Goal: Task Accomplishment & Management: Manage account settings

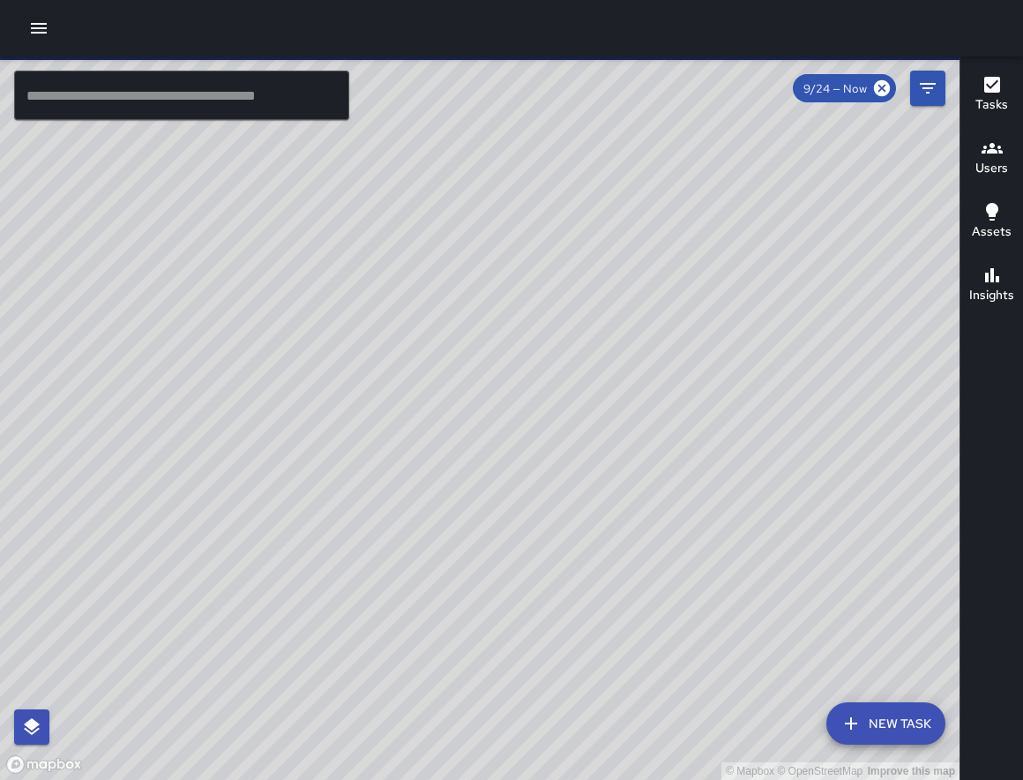
click at [41, 30] on icon "button" at bounding box center [38, 28] width 21 height 21
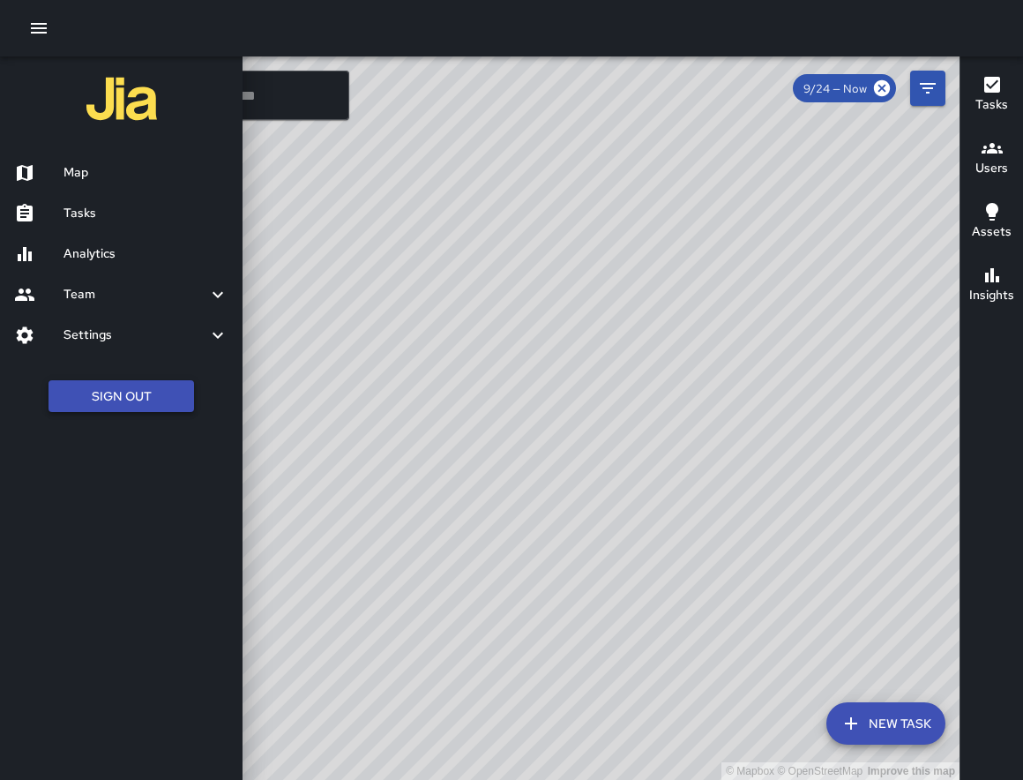
click at [86, 392] on button "Sign Out" at bounding box center [122, 396] width 146 height 33
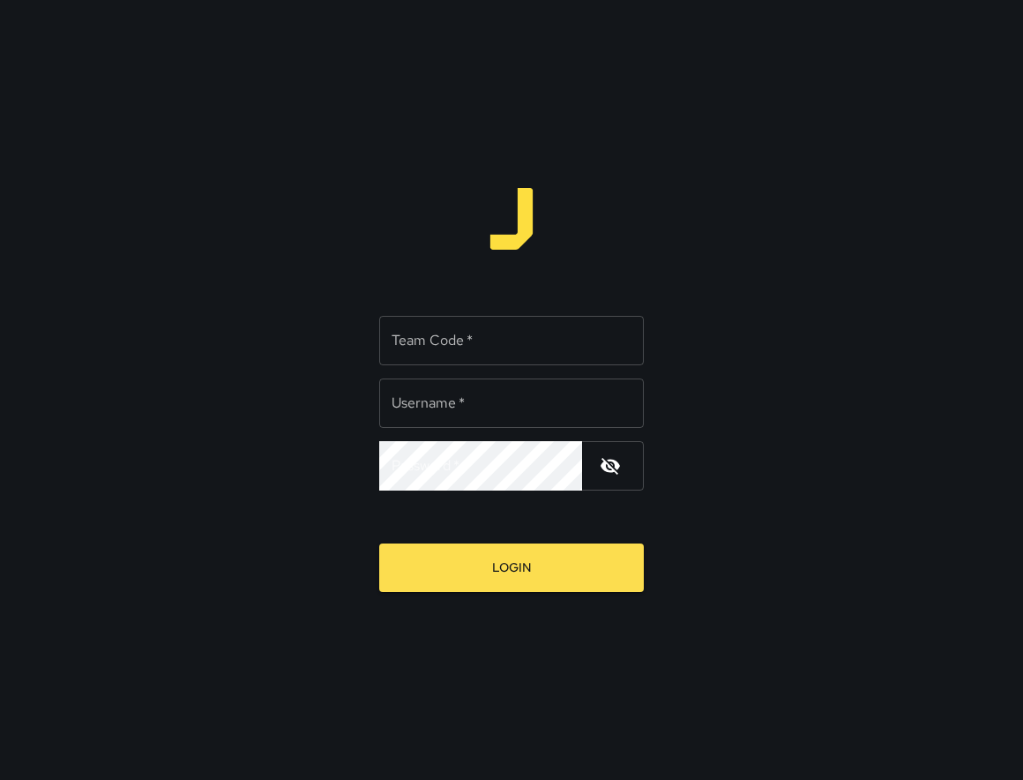
click at [410, 344] on input "Team Code   *" at bounding box center [511, 340] width 265 height 49
type input "****"
click at [479, 404] on input "Username   *" at bounding box center [511, 402] width 265 height 49
type input "******"
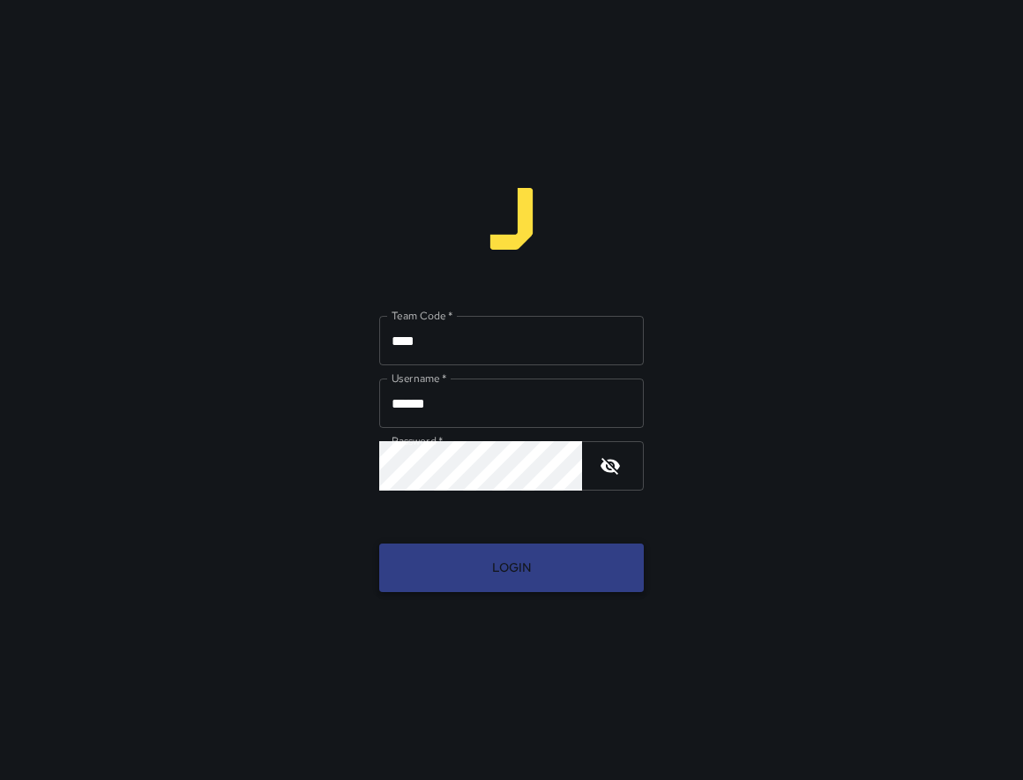
click at [497, 582] on button "Login" at bounding box center [511, 567] width 265 height 49
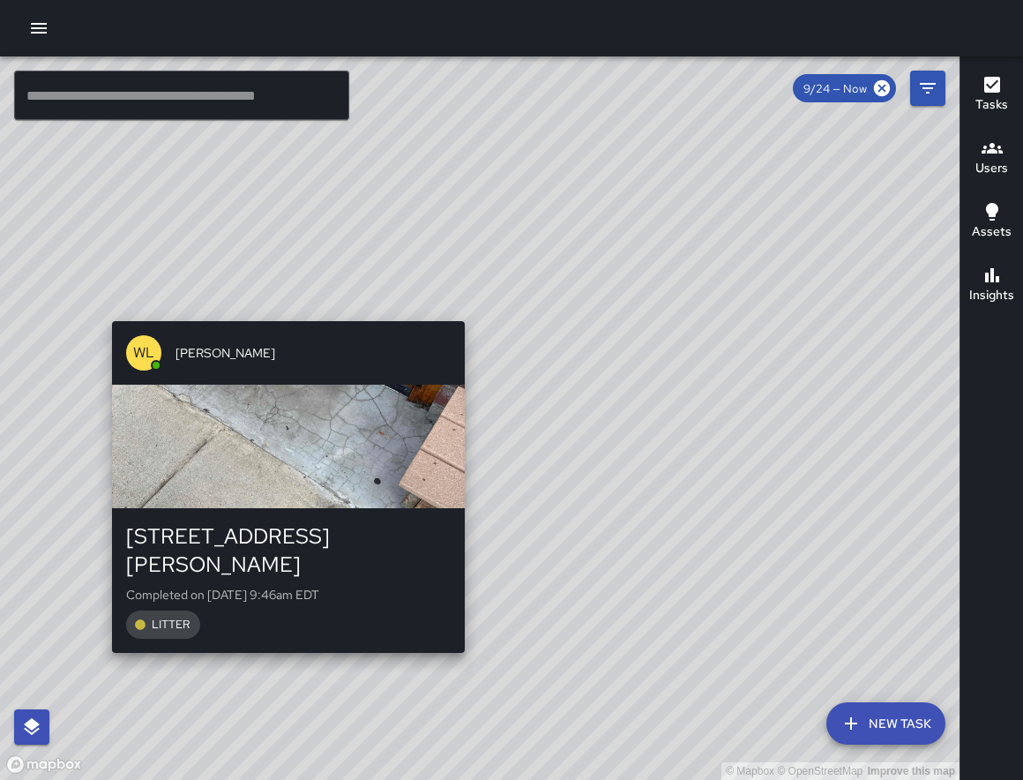
drag, startPoint x: 94, startPoint y: 347, endPoint x: 446, endPoint y: 291, distance: 357.2
click at [446, 291] on div "© Mapbox © OpenStreetMap Improve this map WL William Littlejohn 95 Patton Avenu…" at bounding box center [480, 417] width 960 height 723
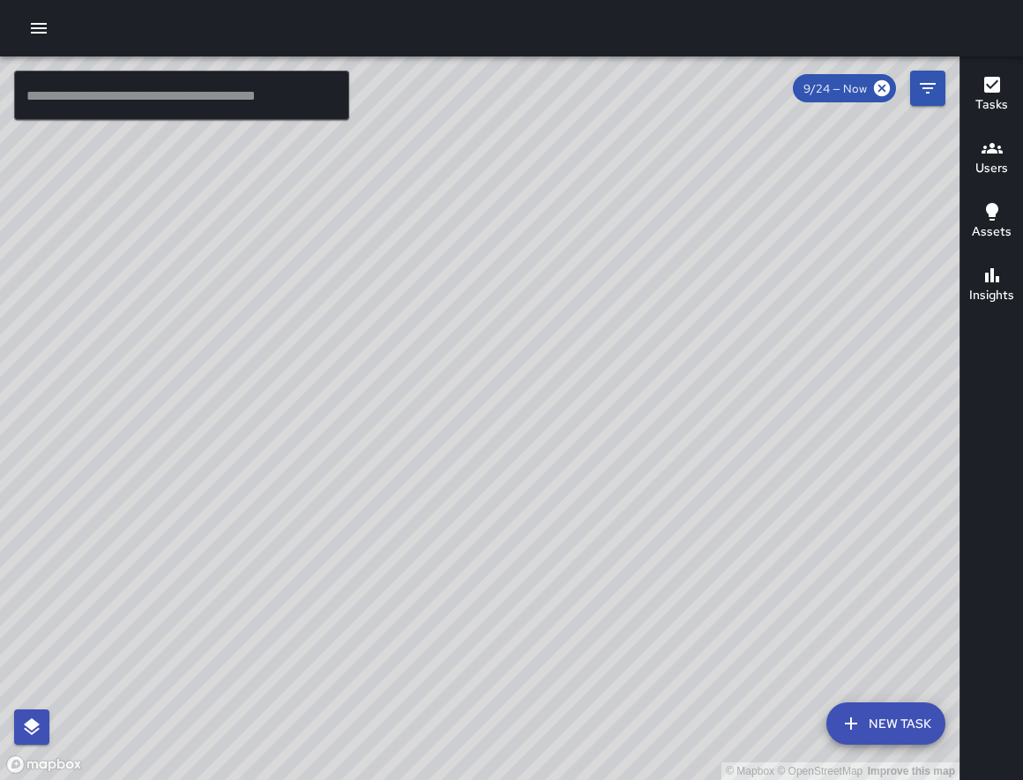
click at [448, 294] on div "© Mapbox © OpenStreetMap Improve this map WL William Littlejohn 95 Patton Avenu…" at bounding box center [480, 417] width 960 height 723
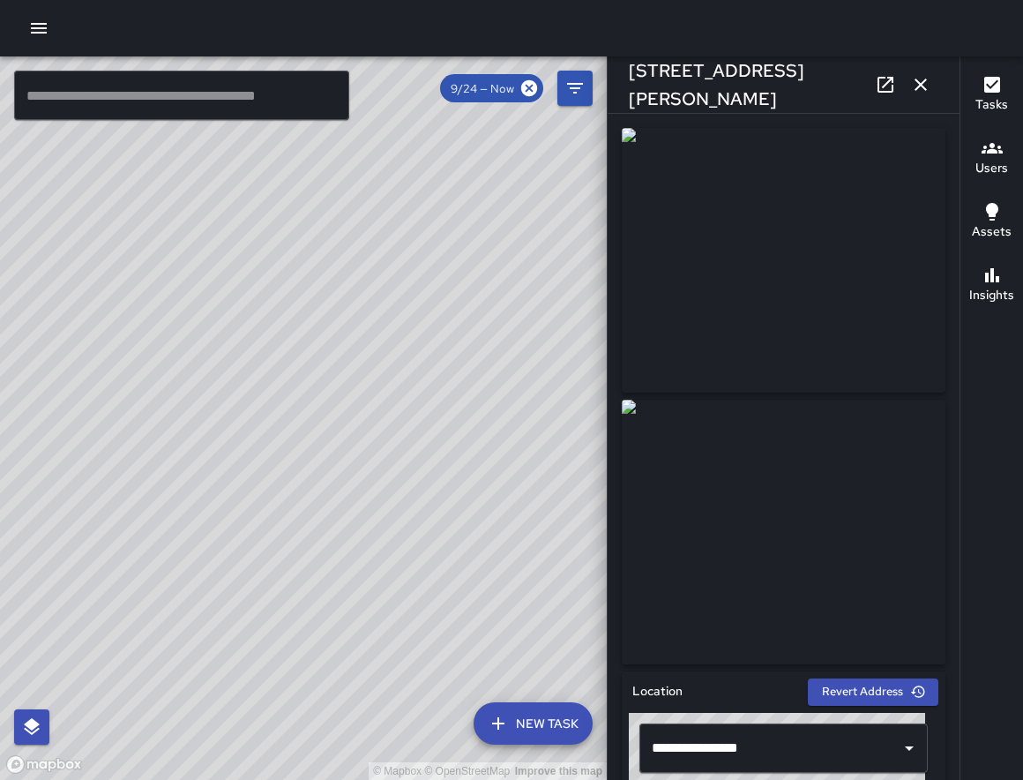
click at [210, 466] on div "© Mapbox © OpenStreetMap Improve this map WL William Littlejohn 109 Patton Aven…" at bounding box center [303, 417] width 607 height 723
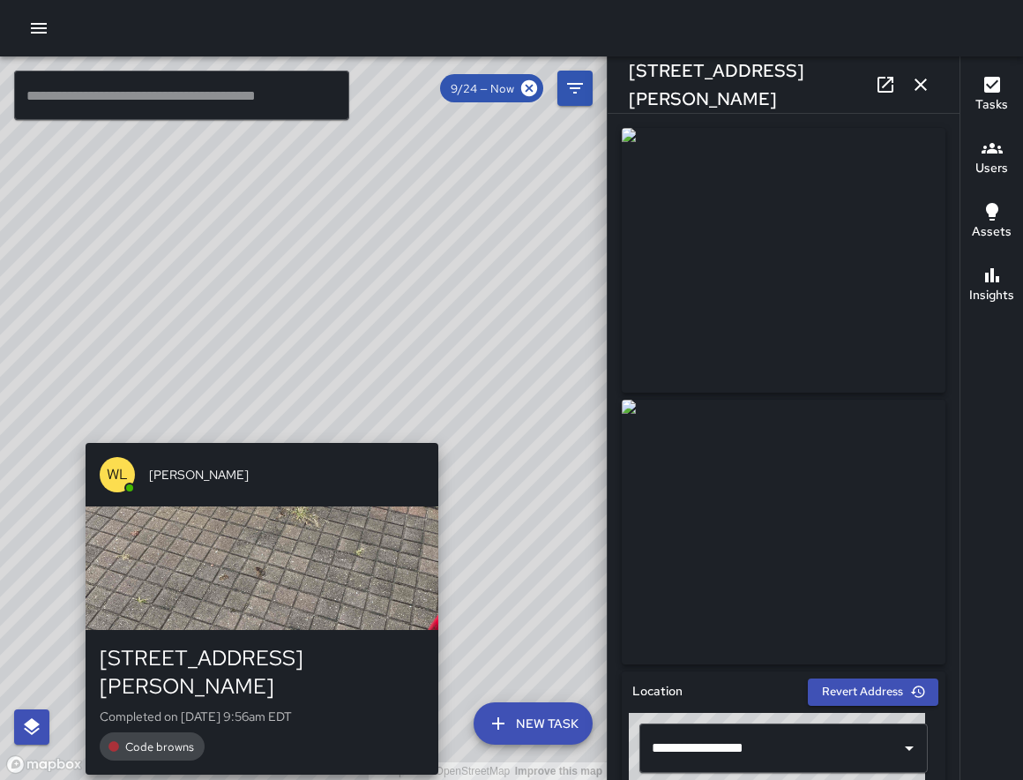
click at [71, 424] on div "© Mapbox © OpenStreetMap Improve this map WL William Littlejohn 120 Patton Aven…" at bounding box center [303, 417] width 607 height 723
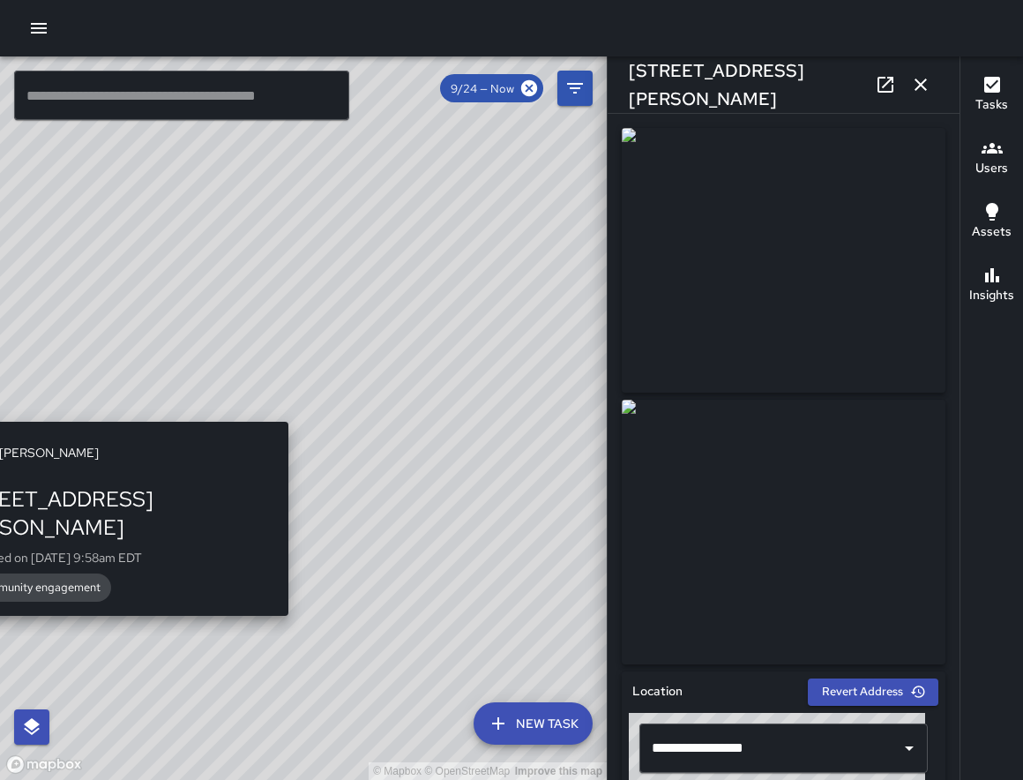
click at [294, 406] on div "© Mapbox © OpenStreetMap Improve this map WL William Littlejohn 120 Patton Aven…" at bounding box center [303, 417] width 607 height 723
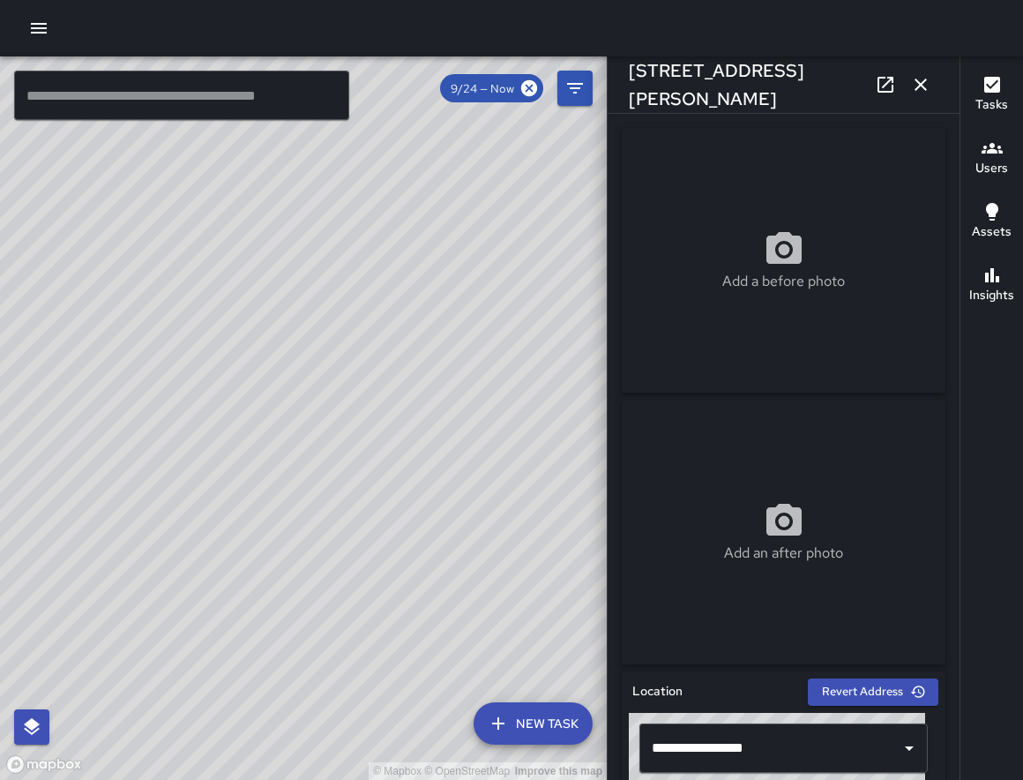
drag, startPoint x: 150, startPoint y: 482, endPoint x: 331, endPoint y: 402, distance: 197.5
click at [331, 402] on div "© Mapbox © OpenStreetMap Improve this map" at bounding box center [303, 417] width 607 height 723
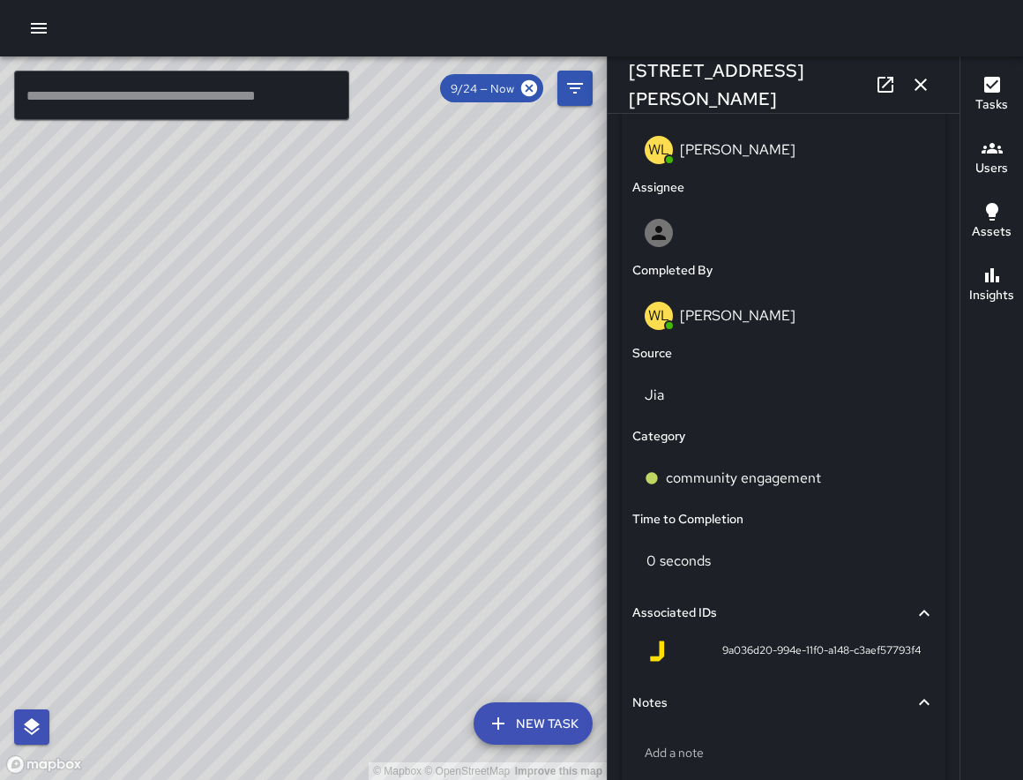
scroll to position [942, 0]
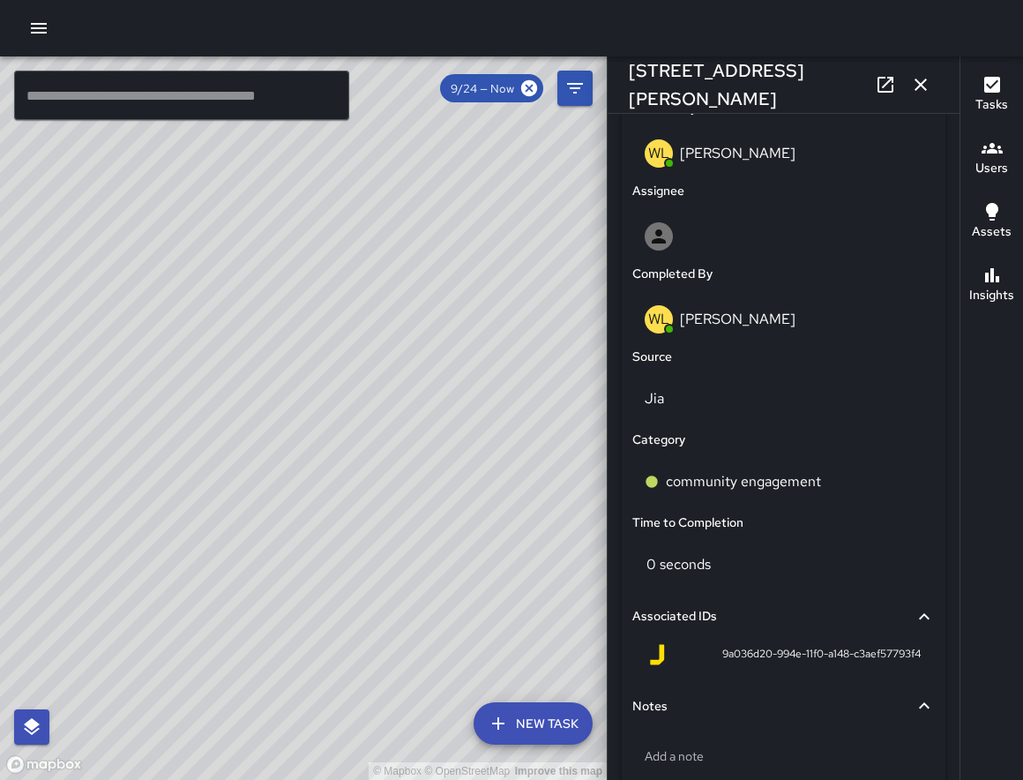
click at [296, 450] on div "© Mapbox © OpenStreetMap Improve this map" at bounding box center [303, 417] width 607 height 723
drag, startPoint x: 180, startPoint y: 465, endPoint x: 353, endPoint y: 446, distance: 173.9
click at [376, 446] on div "© Mapbox © OpenStreetMap Improve this map" at bounding box center [303, 417] width 607 height 723
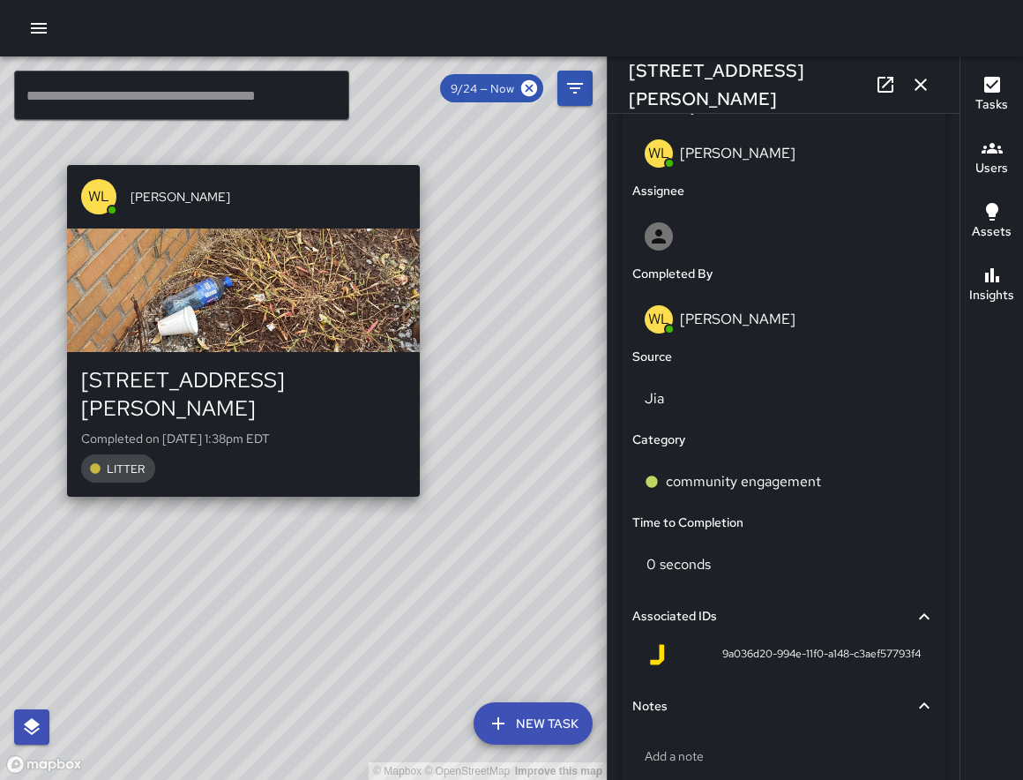
click at [243, 481] on div "© Mapbox © OpenStreetMap Improve this map WL William Littlejohn 168 Patton Aven…" at bounding box center [303, 417] width 607 height 723
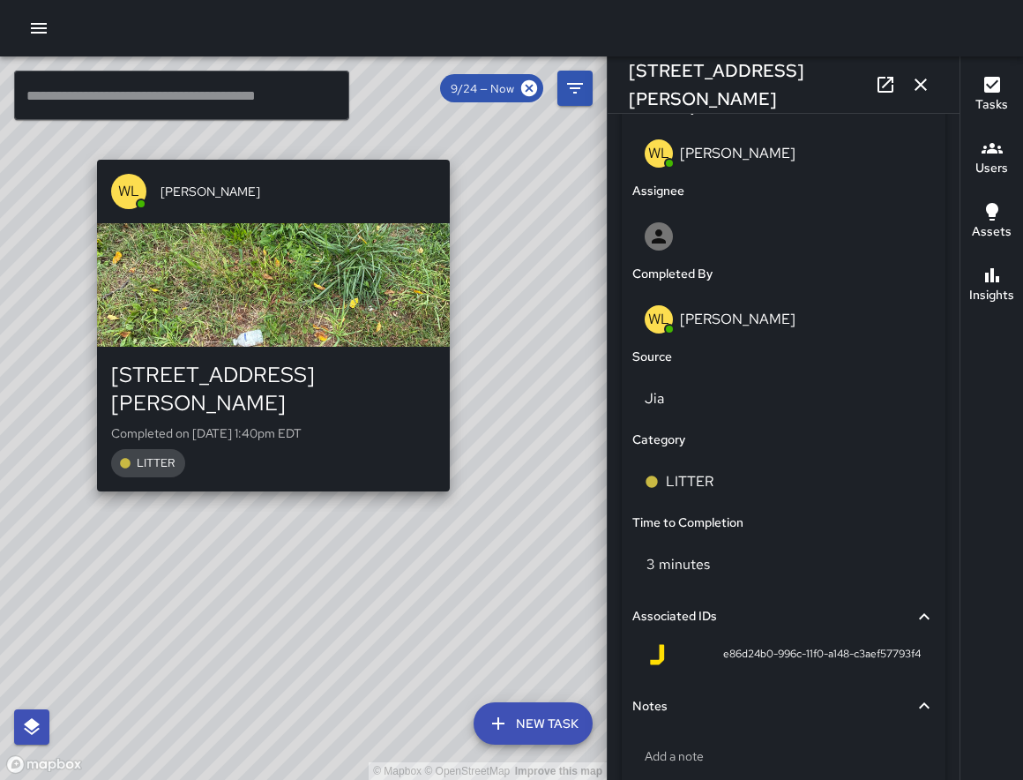
click at [78, 469] on div "© Mapbox © OpenStreetMap Improve this map WL William Littlejohn 200 Patton Aven…" at bounding box center [303, 417] width 607 height 723
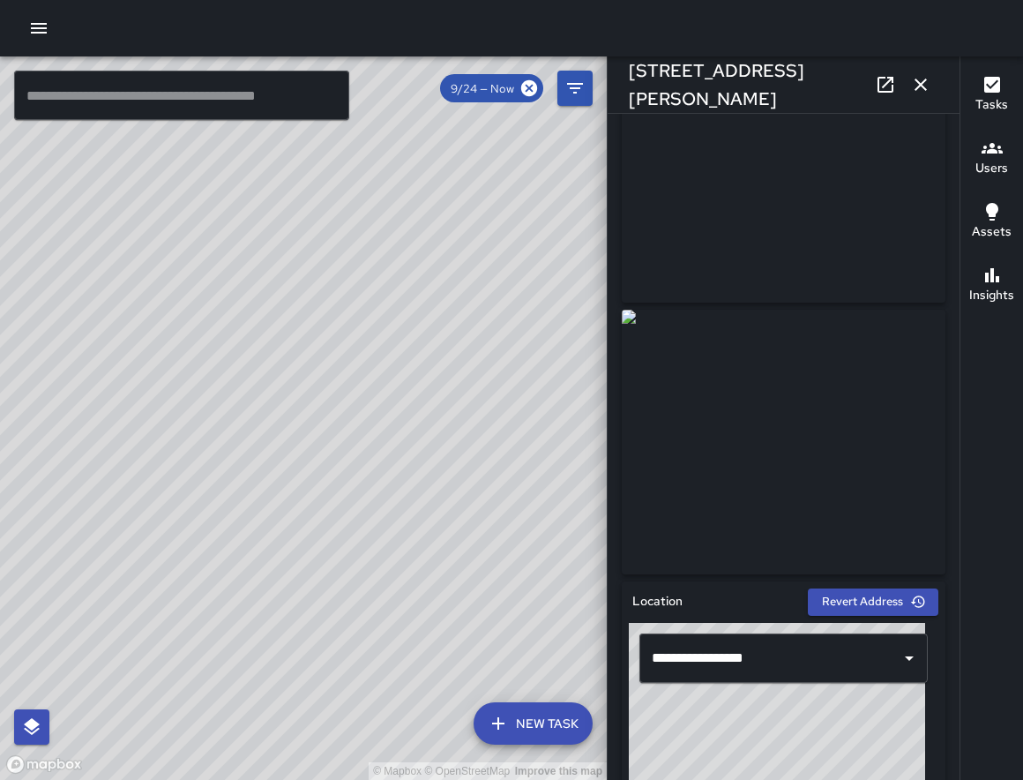
scroll to position [0, 0]
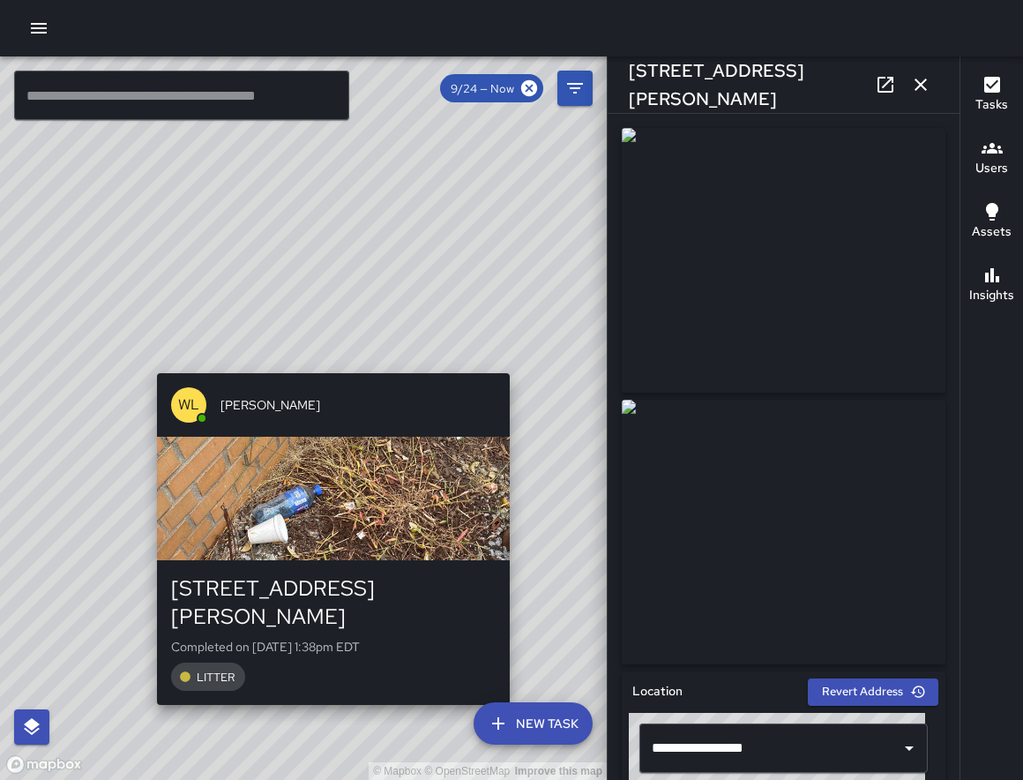
click at [513, 365] on div "© Mapbox © OpenStreetMap Improve this map WL William Littlejohn 168 Patton Aven…" at bounding box center [303, 417] width 607 height 723
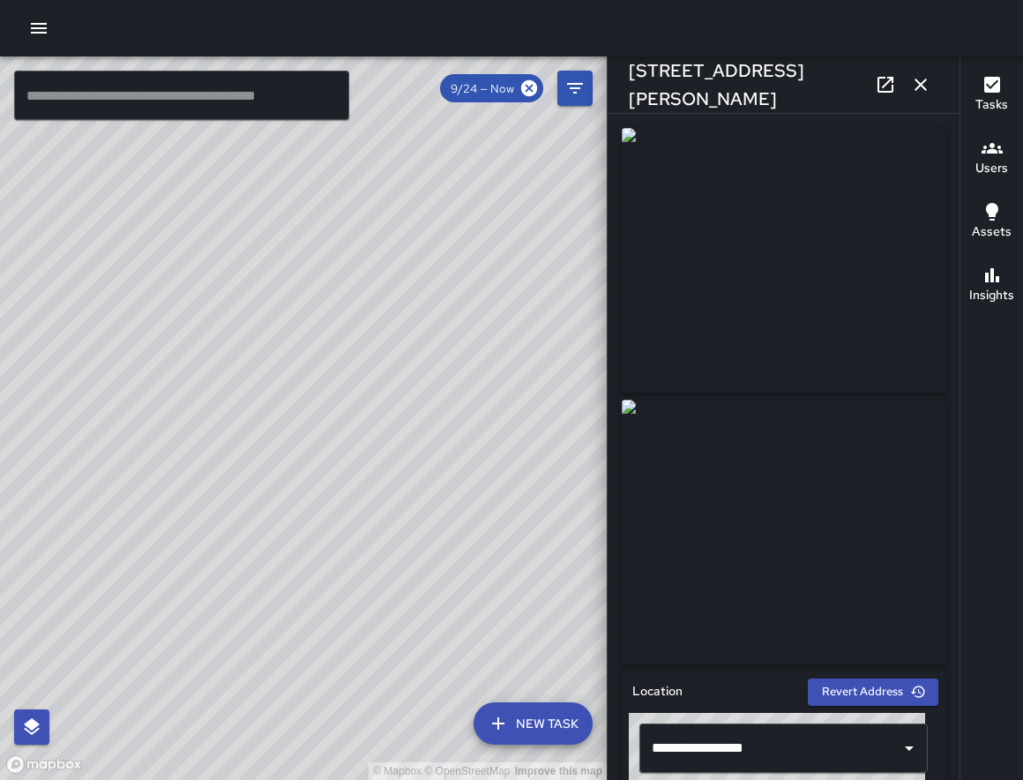
drag, startPoint x: 230, startPoint y: 481, endPoint x: 607, endPoint y: 353, distance: 397.8
click at [607, 353] on div "© Mapbox © OpenStreetMap Improve this map ​ New Task 9/24 — Now Map Layers Task…" at bounding box center [511, 417] width 1023 height 723
click at [161, 420] on div "© Mapbox © OpenStreetMap Improve this map" at bounding box center [303, 417] width 607 height 723
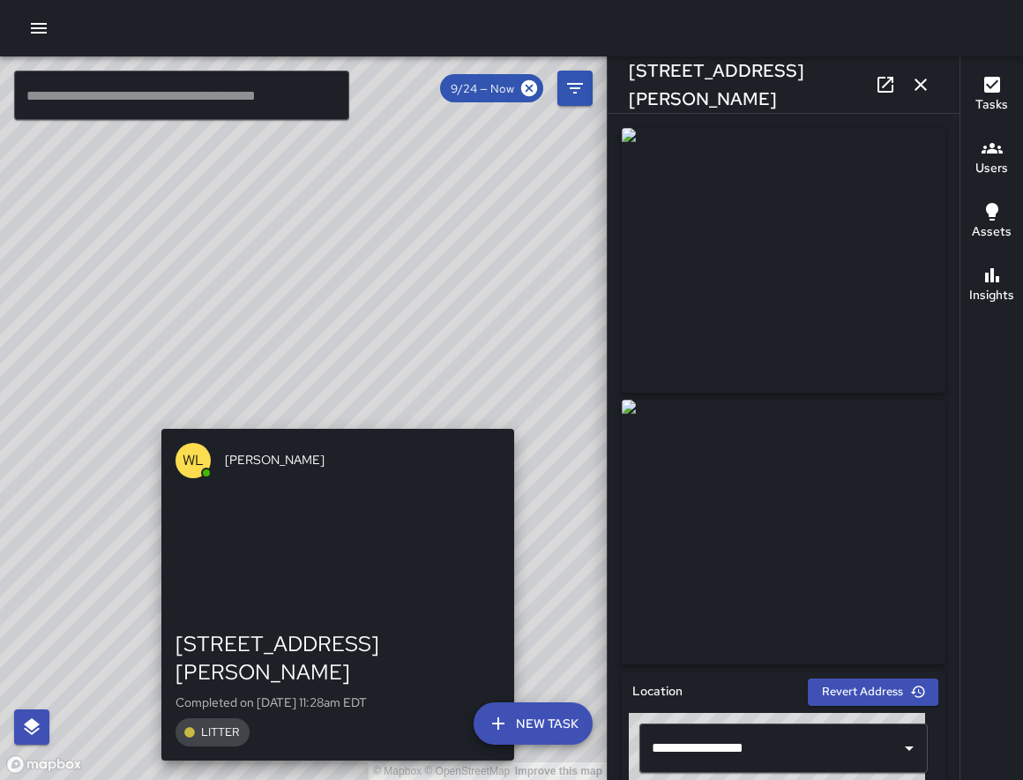
click at [157, 419] on div "© Mapbox © OpenStreetMap Improve this map WL William Littlejohn 248 Patton Aven…" at bounding box center [303, 417] width 607 height 723
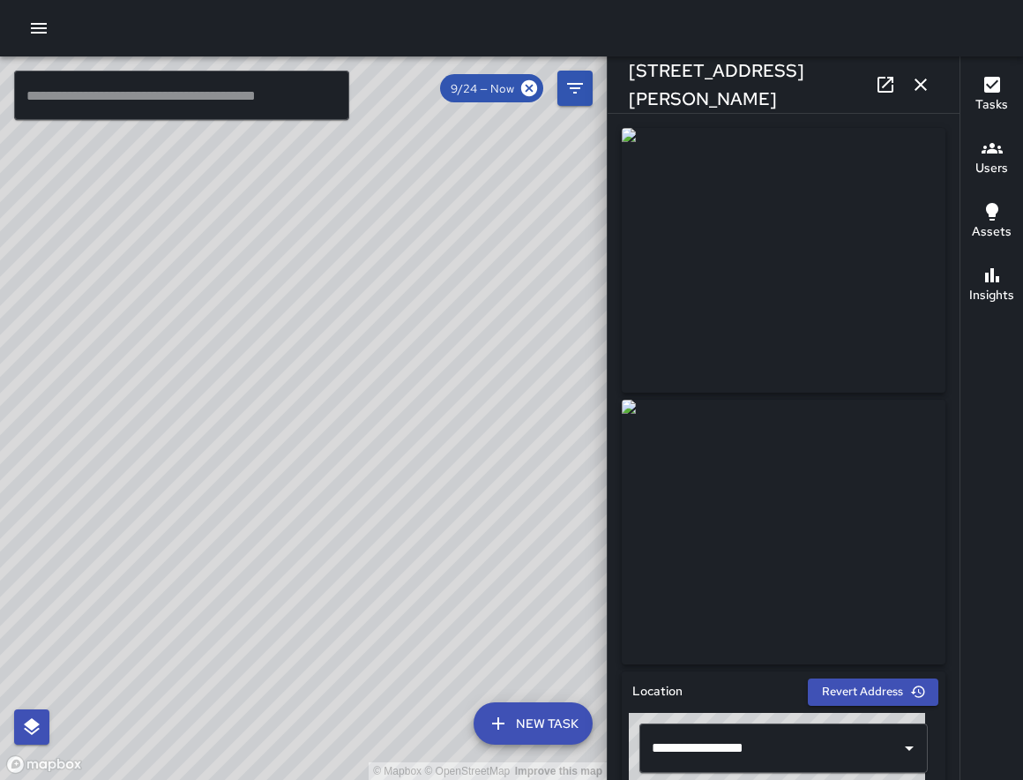
click at [150, 465] on div "© Mapbox © OpenStreetMap Improve this map WL William Littlejohn 4 Clingman Aven…" at bounding box center [303, 417] width 607 height 723
click at [212, 438] on div "© Mapbox © OpenStreetMap Improve this map WL William Littlejohn 252 Patton Aven…" at bounding box center [303, 417] width 607 height 723
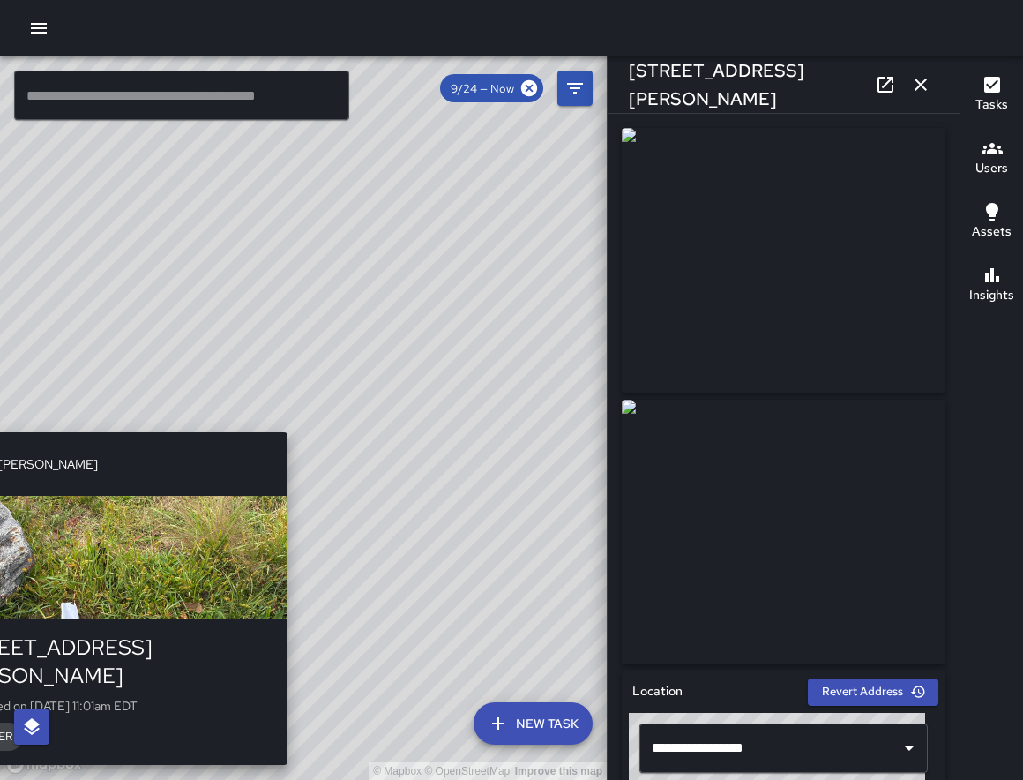
click at [296, 422] on div "© Mapbox © OpenStreetMap Improve this map WL William Littlejohn 252 Patton Aven…" at bounding box center [303, 417] width 607 height 723
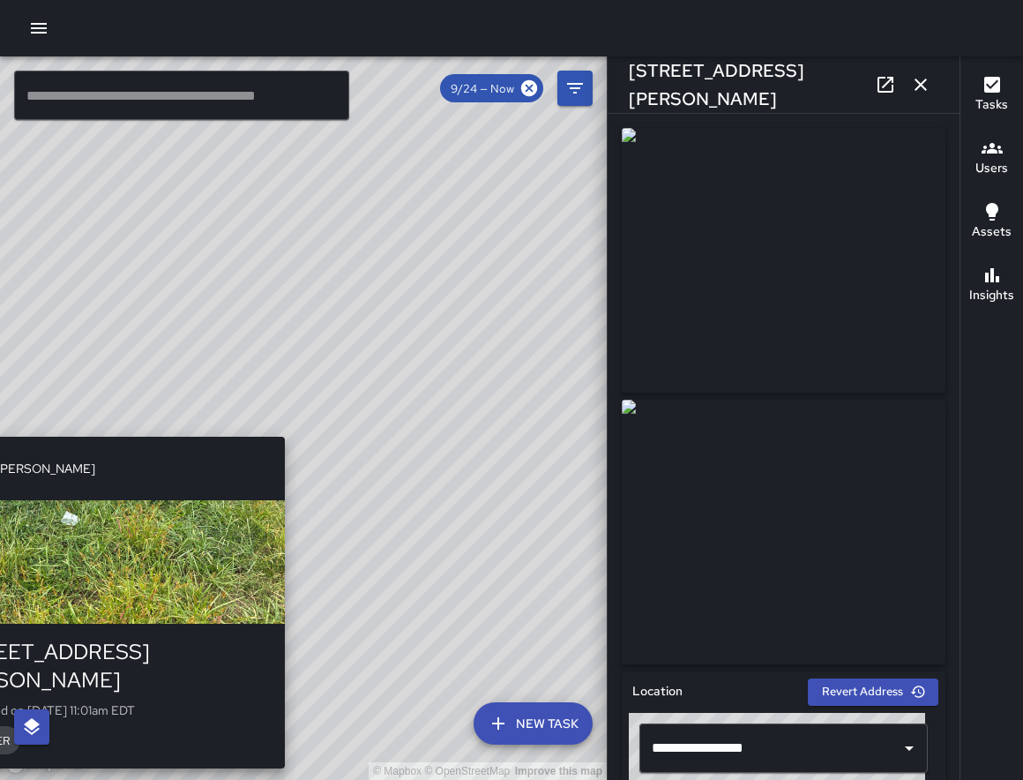
click at [288, 430] on div "WL William Littlejohn 252 Patton Avenue Completed on 9/24/2025, 11:01am EDT LIT…" at bounding box center [108, 603] width 367 height 346
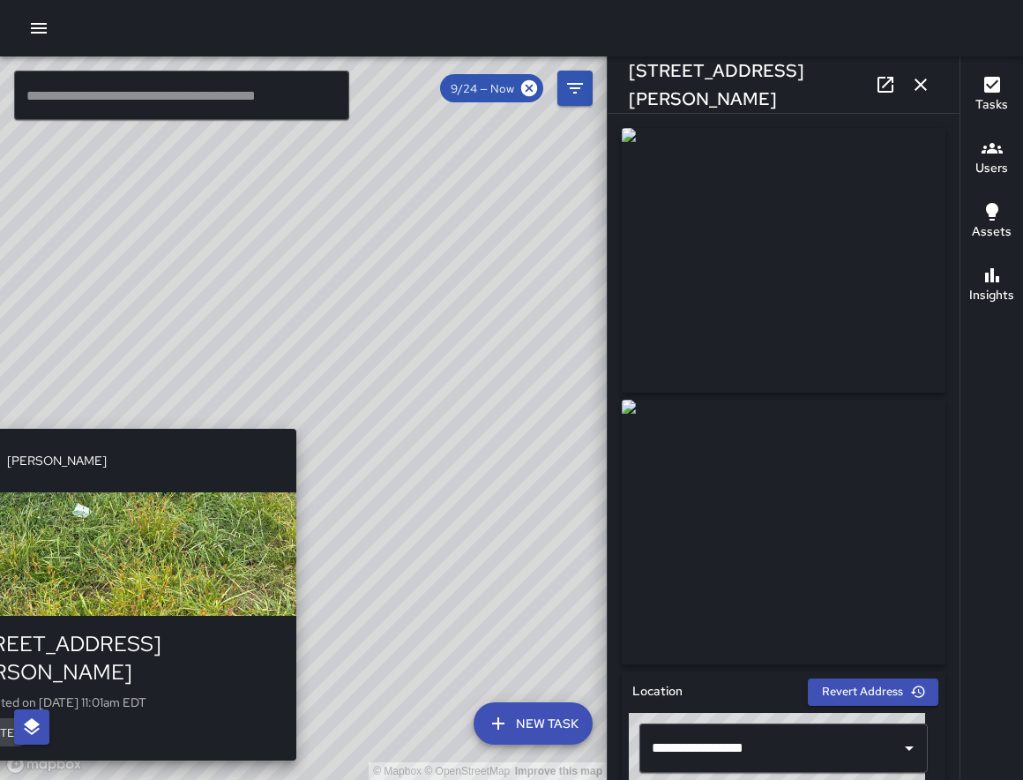
click at [263, 424] on div "WL William Littlejohn 252 Patton Avenue Completed on 9/24/2025, 11:01am EDT LIT…" at bounding box center [119, 595] width 367 height 346
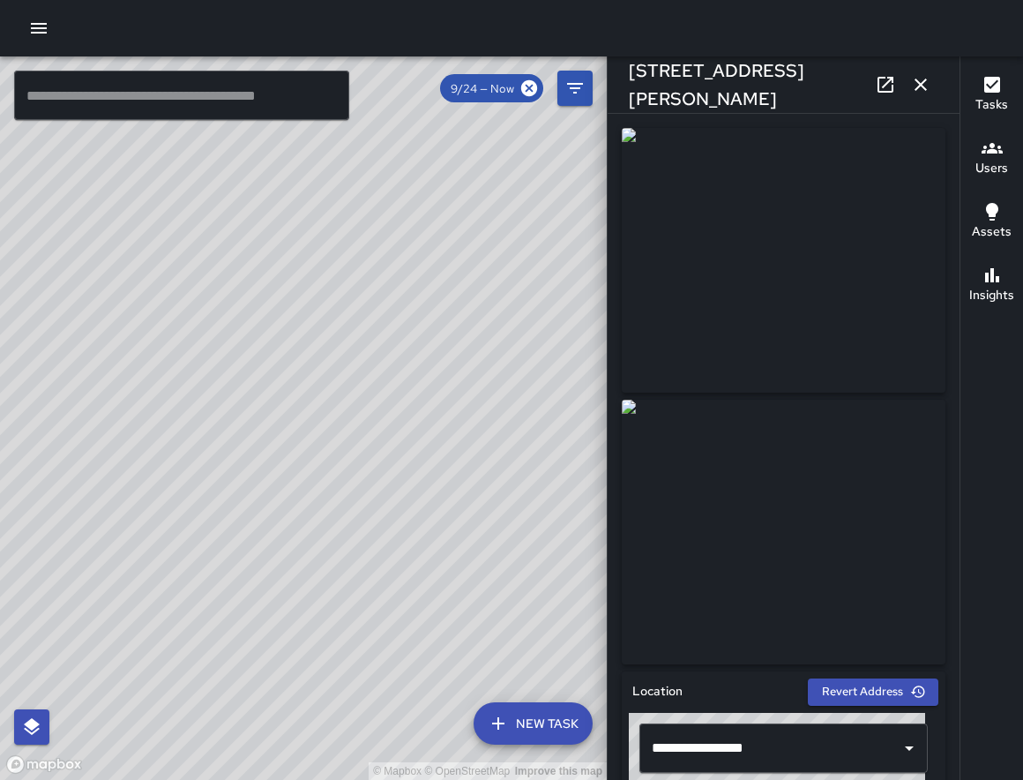
click at [240, 446] on div "© Mapbox © OpenStreetMap Improve this map WL William Littlejohn 252 Patton Aven…" at bounding box center [303, 417] width 607 height 723
click at [278, 455] on div "© Mapbox © OpenStreetMap Improve this map WL William Littlejohn 295 West Haywoo…" at bounding box center [303, 417] width 607 height 723
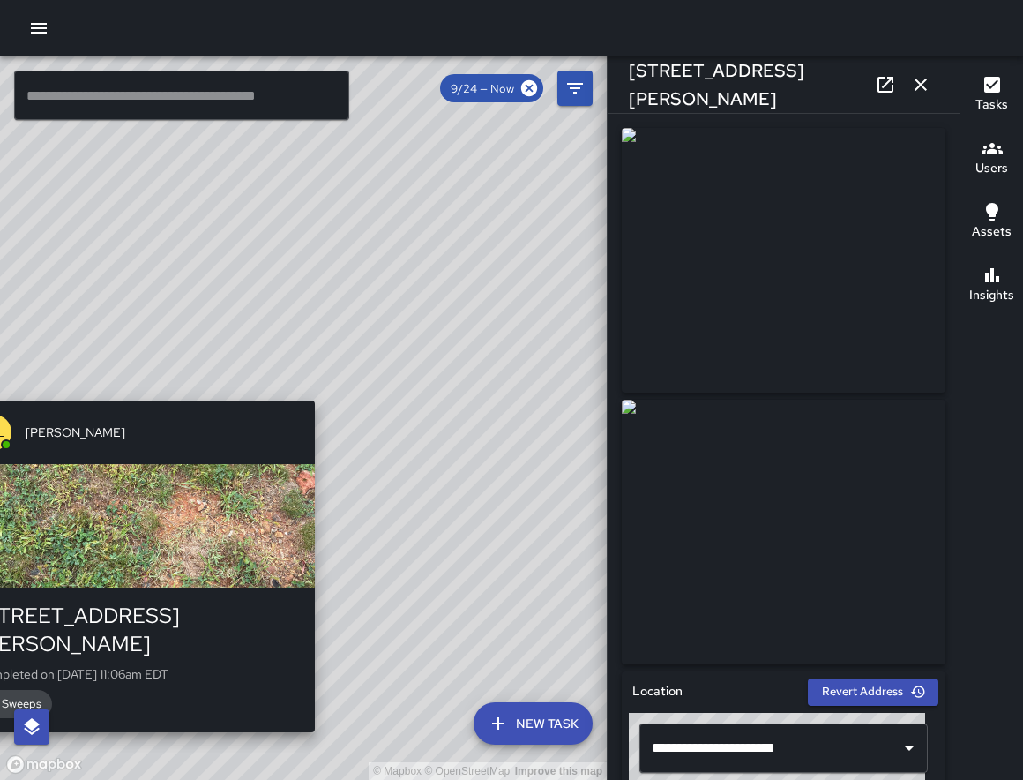
click at [318, 391] on div "© Mapbox © OpenStreetMap Improve this map WL William Littlejohn 295 West Haywoo…" at bounding box center [303, 417] width 607 height 723
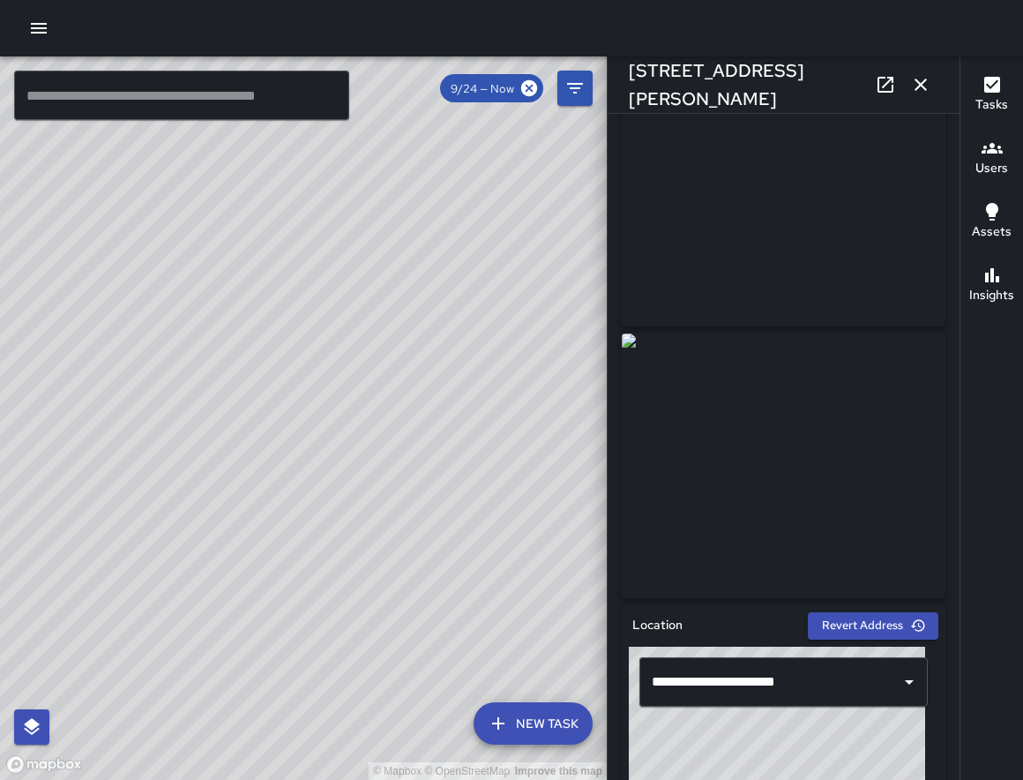
scroll to position [159, 0]
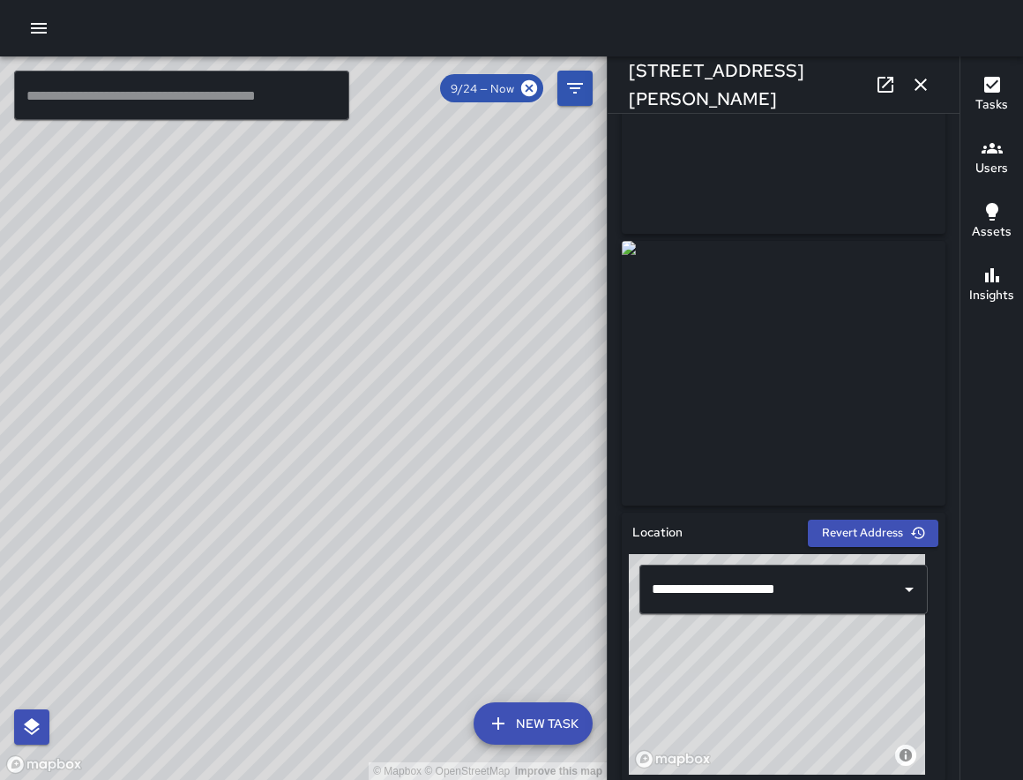
drag, startPoint x: 483, startPoint y: 296, endPoint x: -183, endPoint y: 488, distance: 692.4
click at [0, 488] on html "© Mapbox © OpenStreetMap Improve this map ​ New Task 9/24 — Now Map Layers Task…" at bounding box center [511, 390] width 1023 height 780
drag, startPoint x: 478, startPoint y: 371, endPoint x: -134, endPoint y: 335, distance: 613.3
click at [0, 335] on html "© Mapbox © OpenStreetMap Improve this map ​ New Task 9/24 — Now Map Layers Task…" at bounding box center [511, 390] width 1023 height 780
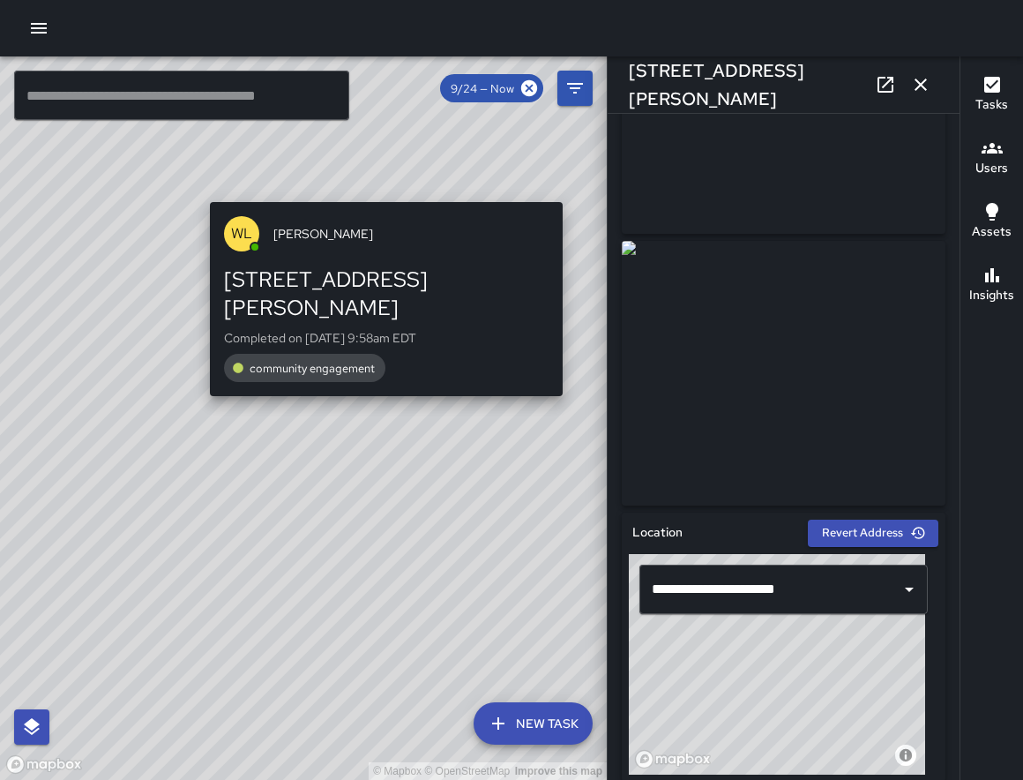
click at [568, 191] on div "© Mapbox © OpenStreetMap Improve this map WL William Littlejohn 120 Patton Aven…" at bounding box center [303, 417] width 607 height 723
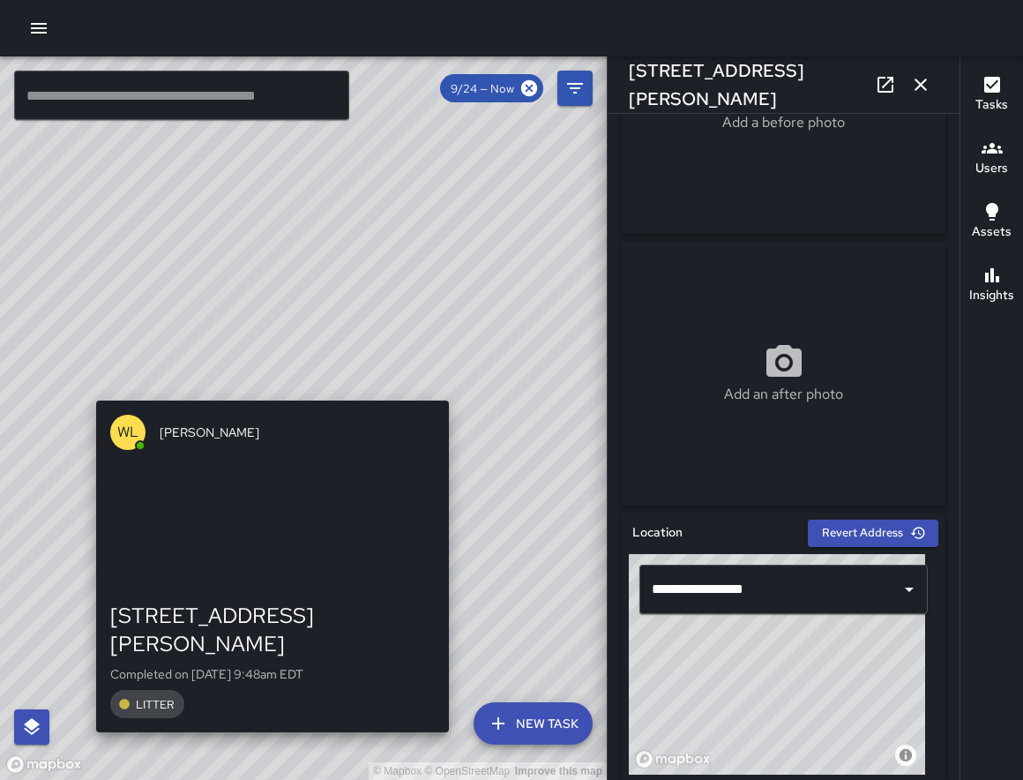
click at [456, 389] on div "© Mapbox © OpenStreetMap Improve this map WL William Littlejohn 115 Patton Aven…" at bounding box center [303, 417] width 607 height 723
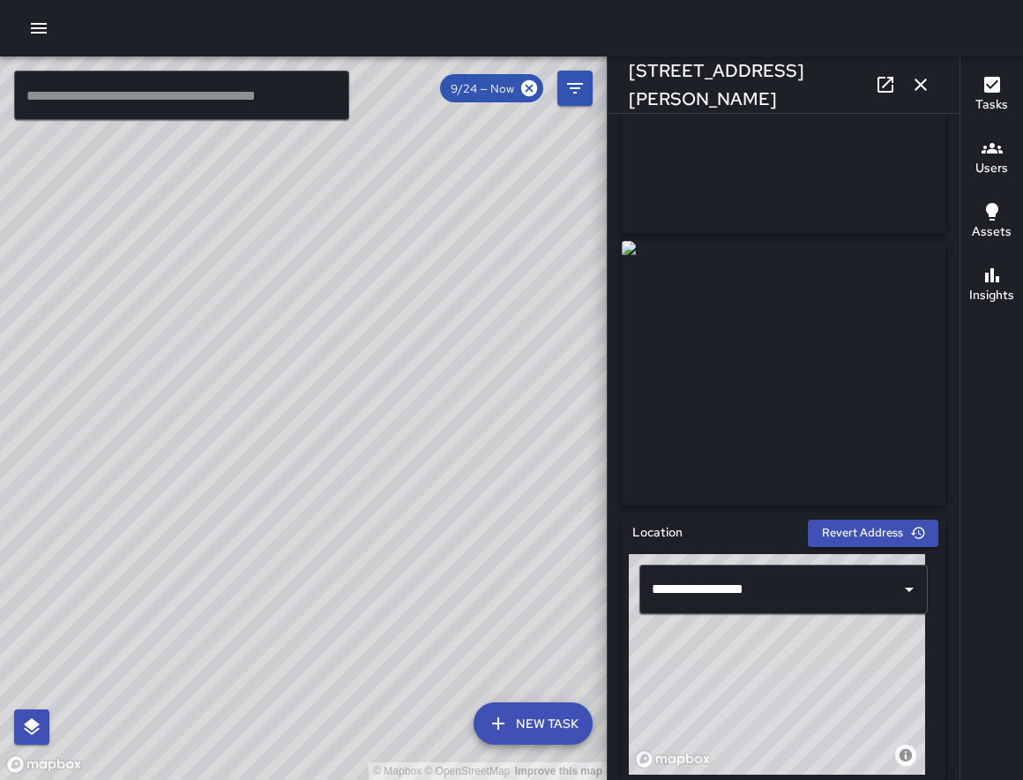
click at [385, 438] on div "© Mapbox © OpenStreetMap Improve this map WL William Littlejohn 109 Patton Aven…" at bounding box center [303, 417] width 607 height 723
click at [393, 371] on div "© Mapbox © OpenStreetMap Improve this map WL William Littlejohn 95 Patton Avenu…" at bounding box center [303, 417] width 607 height 723
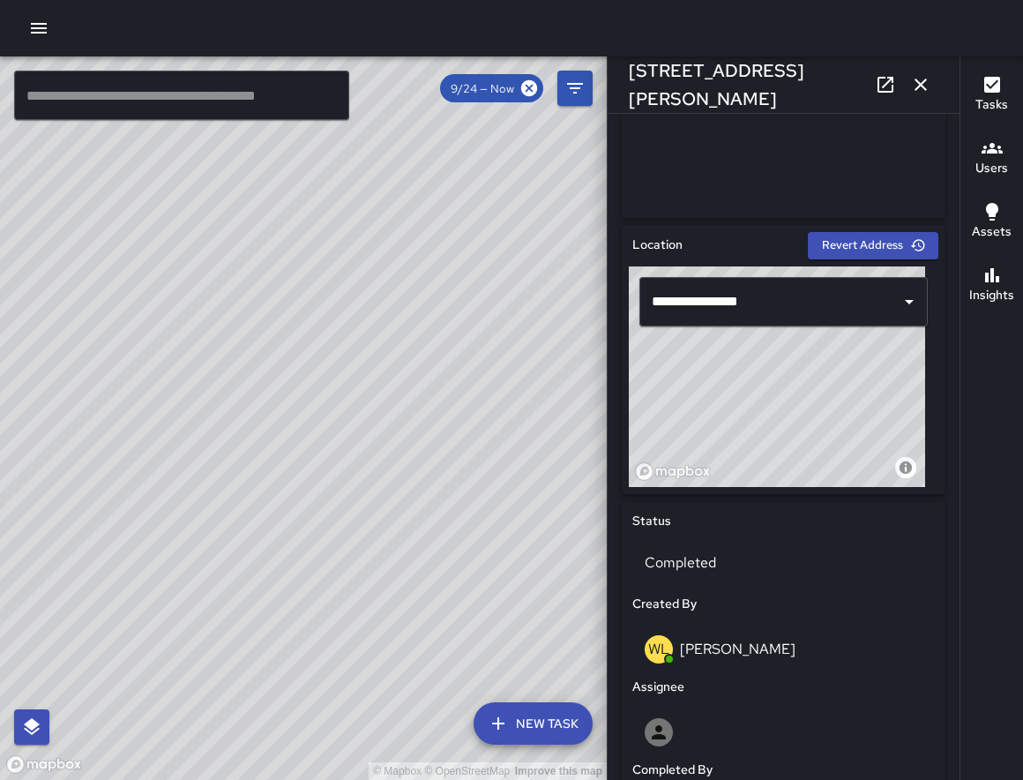
scroll to position [217, 0]
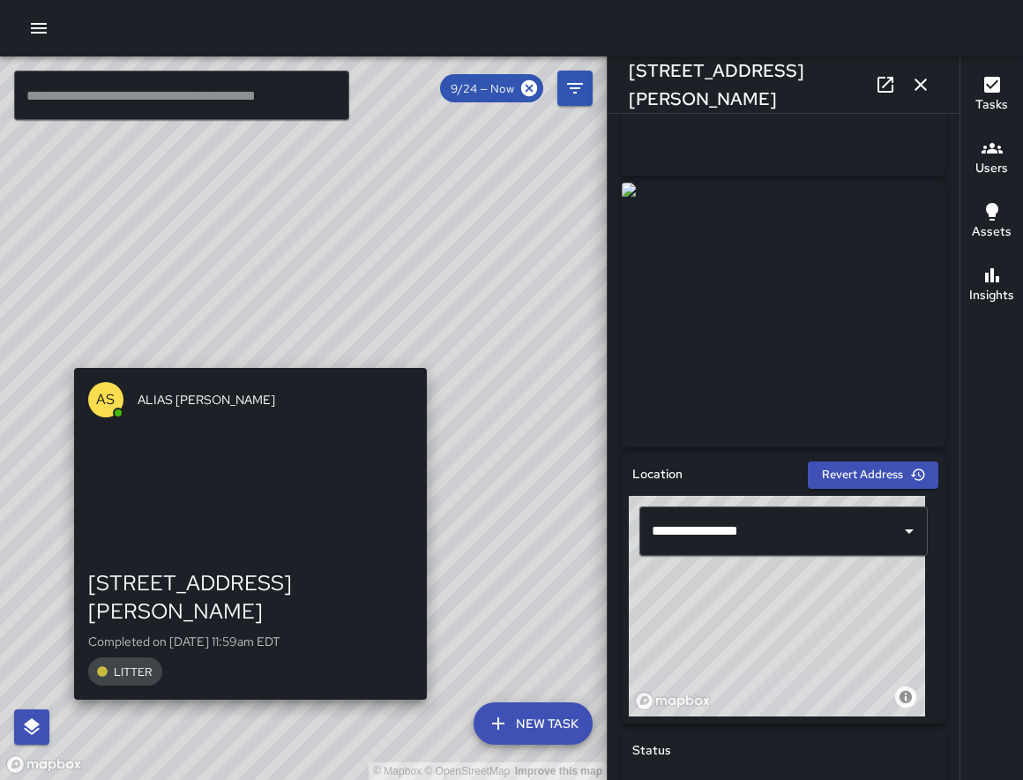
click at [428, 351] on div "© Mapbox © OpenStreetMap Improve this map AS ALIAS SIEGLER 77 Patton Avenue Com…" at bounding box center [303, 417] width 607 height 723
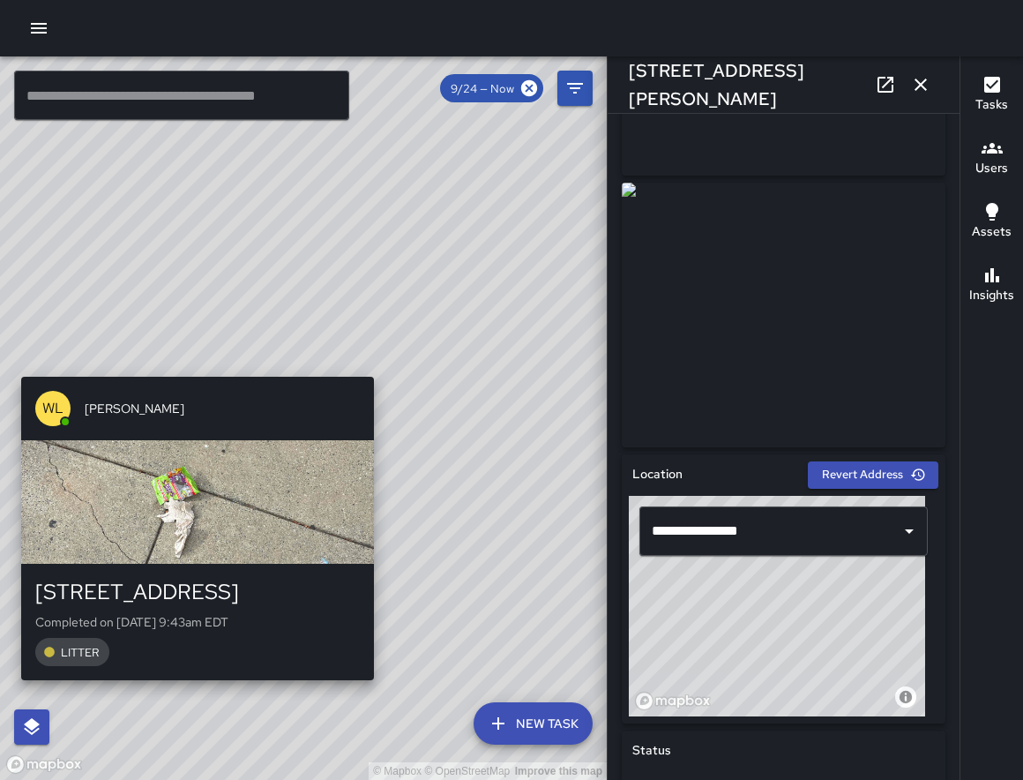
click at [385, 368] on div "© Mapbox © OpenStreetMap Improve this map WL William Littlejohn 10 College Stre…" at bounding box center [303, 417] width 607 height 723
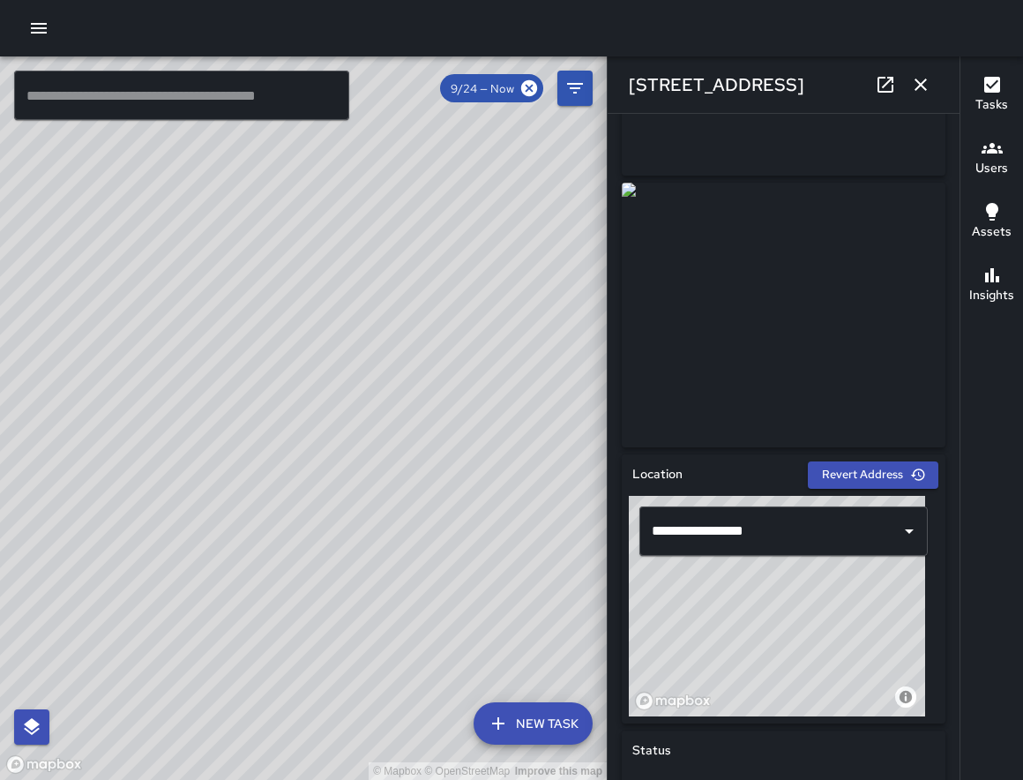
click at [423, 414] on div "© Mapbox © OpenStreetMap Improve this map WL William Littlejohn 67 Patton Avenu…" at bounding box center [303, 417] width 607 height 723
click at [264, 423] on div "© Mapbox © OpenStreetMap Improve this map WL William Littlejohn 67 Patton Avenu…" at bounding box center [303, 417] width 607 height 723
click at [431, 408] on div "© Mapbox © OpenStreetMap Improve this map AS ALIAS SIEGLER 56 Patton Avenue Com…" at bounding box center [303, 417] width 607 height 723
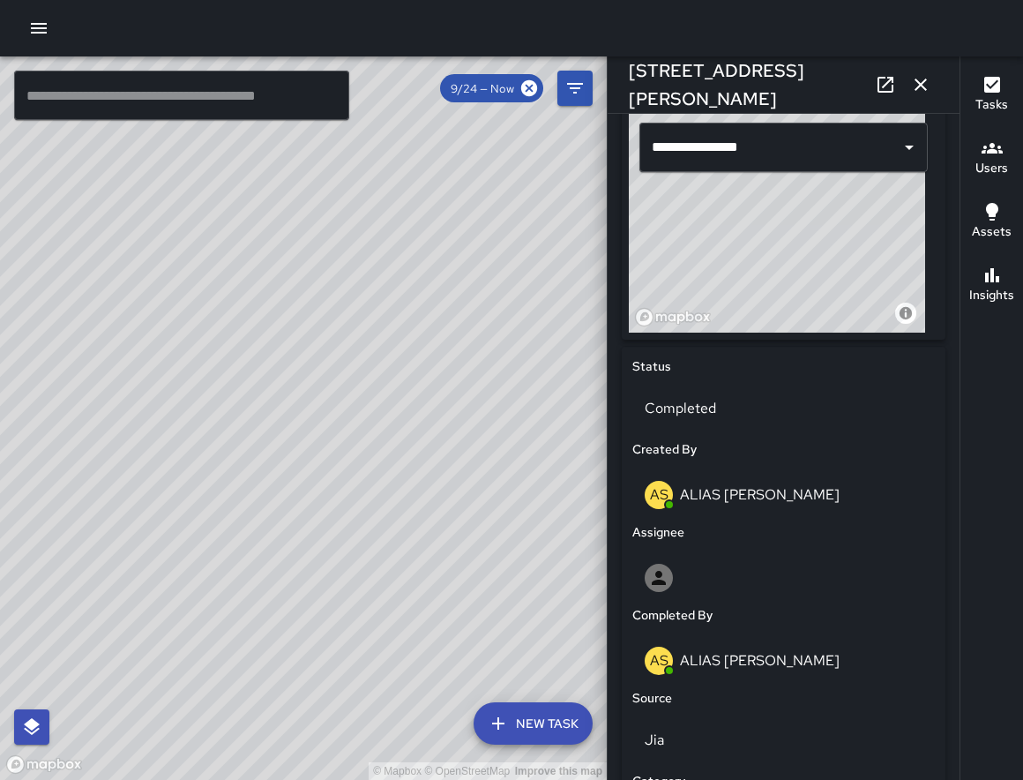
scroll to position [1044, 0]
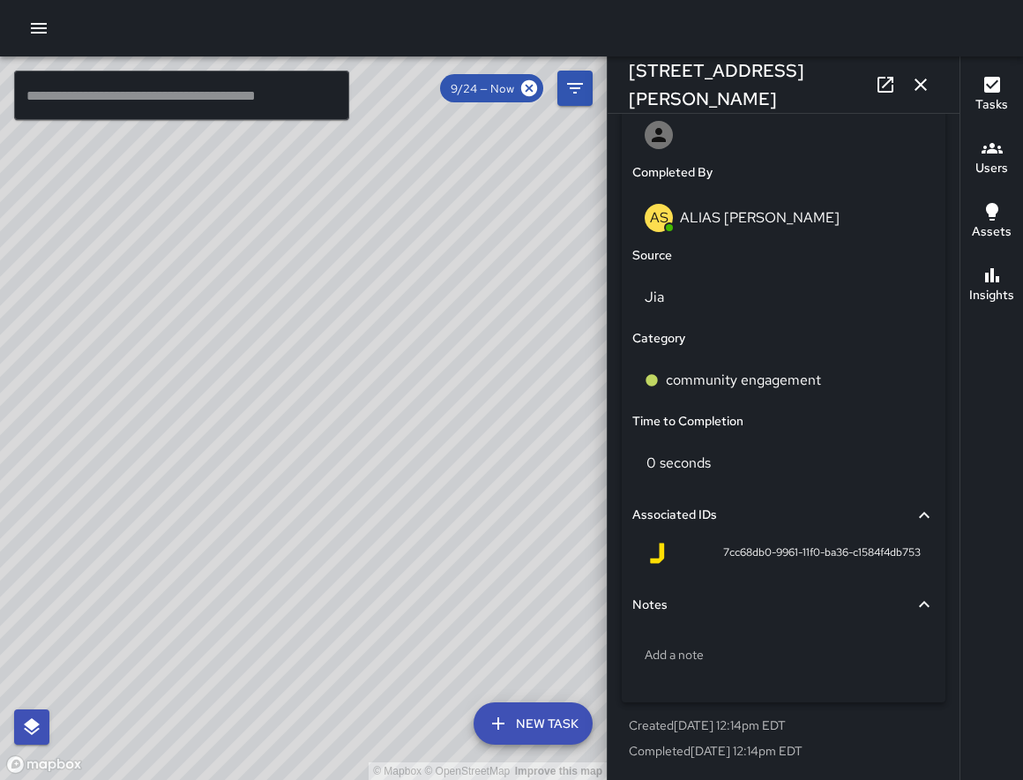
drag, startPoint x: 570, startPoint y: 443, endPoint x: 276, endPoint y: 424, distance: 294.3
click at [274, 425] on div "© Mapbox © OpenStreetMap Improve this map" at bounding box center [303, 417] width 607 height 723
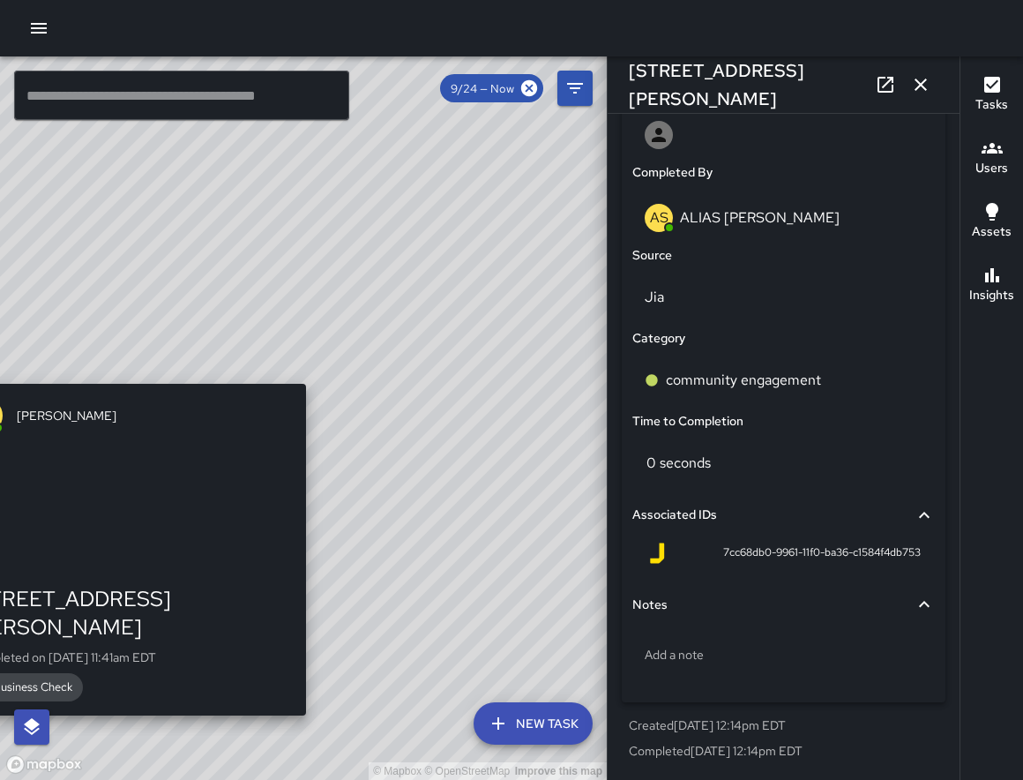
click at [311, 365] on div "© Mapbox © OpenStreetMap Improve this map EC Ed Cutshaw 6 Patton Avenue Complet…" at bounding box center [303, 417] width 607 height 723
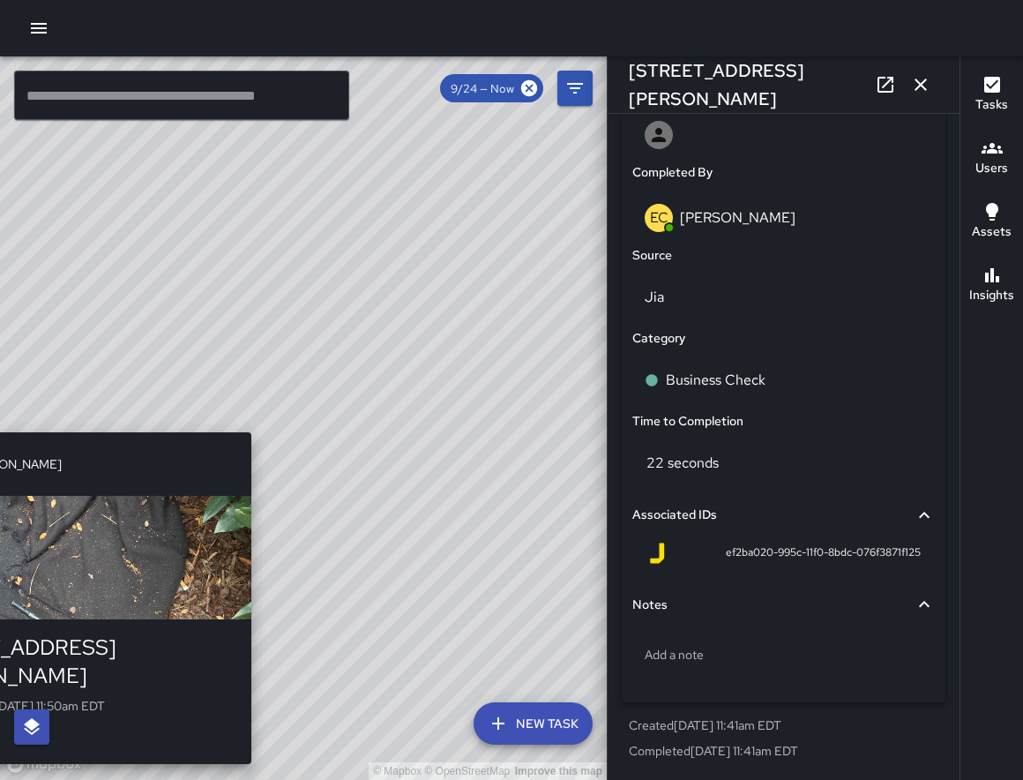
click at [257, 412] on div "© Mapbox © OpenStreetMap Improve this map EC Ed Cutshaw 11 Patton Avenue Comple…" at bounding box center [303, 417] width 607 height 723
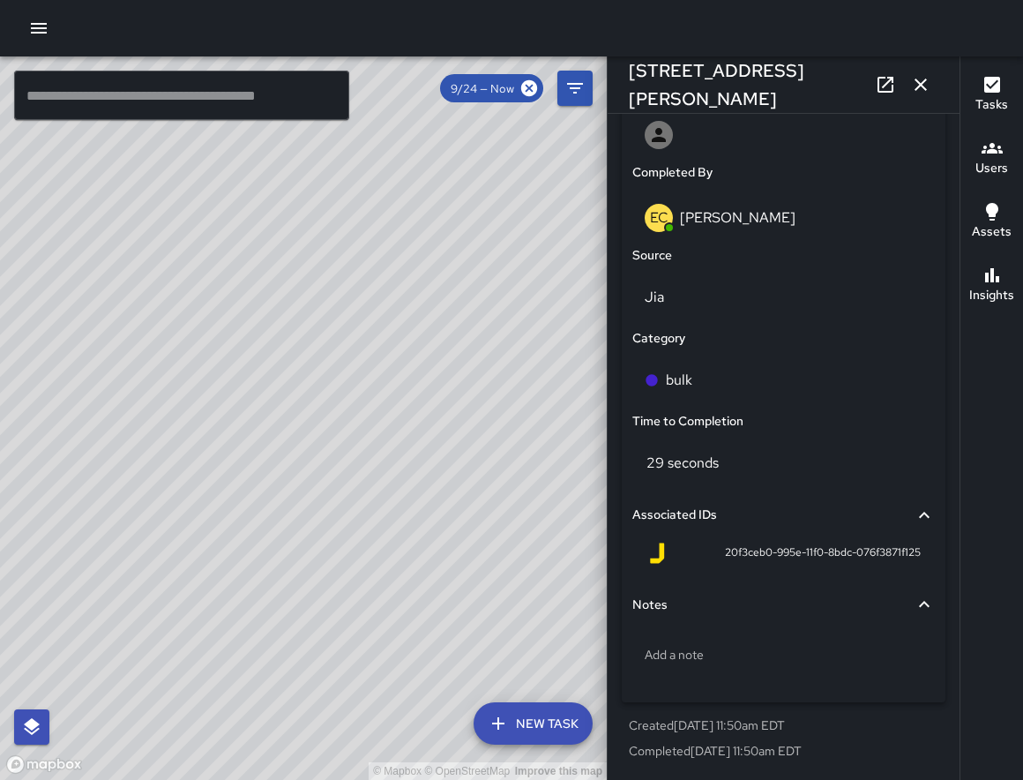
drag, startPoint x: 119, startPoint y: 386, endPoint x: 603, endPoint y: 309, distance: 489.6
click at [646, 298] on div "© Mapbox © OpenStreetMap Improve this map ​ New Task 9/24 — Now Map Layers Task…" at bounding box center [511, 417] width 1023 height 723
drag, startPoint x: 461, startPoint y: 415, endPoint x: 492, endPoint y: 389, distance: 40.1
click at [505, 386] on div "© Mapbox © OpenStreetMap Improve this map" at bounding box center [303, 417] width 607 height 723
click at [405, 403] on div "© Mapbox © OpenStreetMap Improve this map AS ALIAS SIEGLER 74 Patton Avenue Com…" at bounding box center [303, 417] width 607 height 723
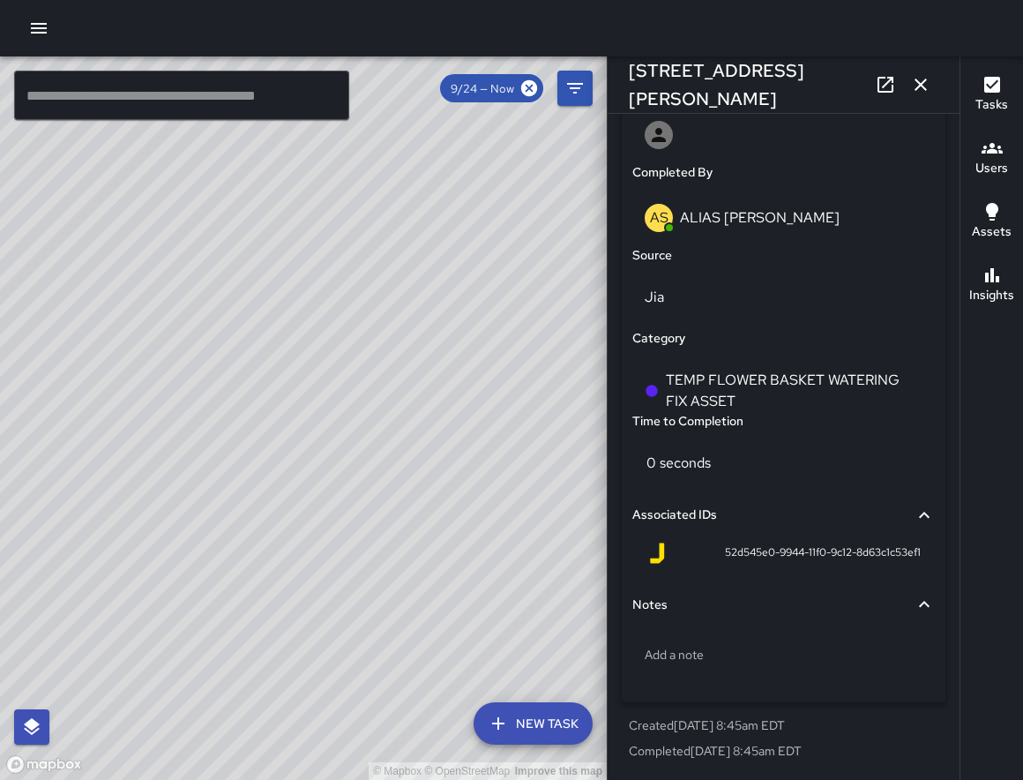
drag, startPoint x: 326, startPoint y: 323, endPoint x: 568, endPoint y: 276, distance: 247.1
click at [568, 276] on div "© Mapbox © OpenStreetMap Improve this map" at bounding box center [303, 417] width 607 height 723
drag, startPoint x: 71, startPoint y: 464, endPoint x: 522, endPoint y: 325, distance: 471.9
click at [521, 325] on div "© Mapbox © OpenStreetMap Improve this map" at bounding box center [303, 417] width 607 height 723
drag, startPoint x: 131, startPoint y: 398, endPoint x: 416, endPoint y: 378, distance: 286.5
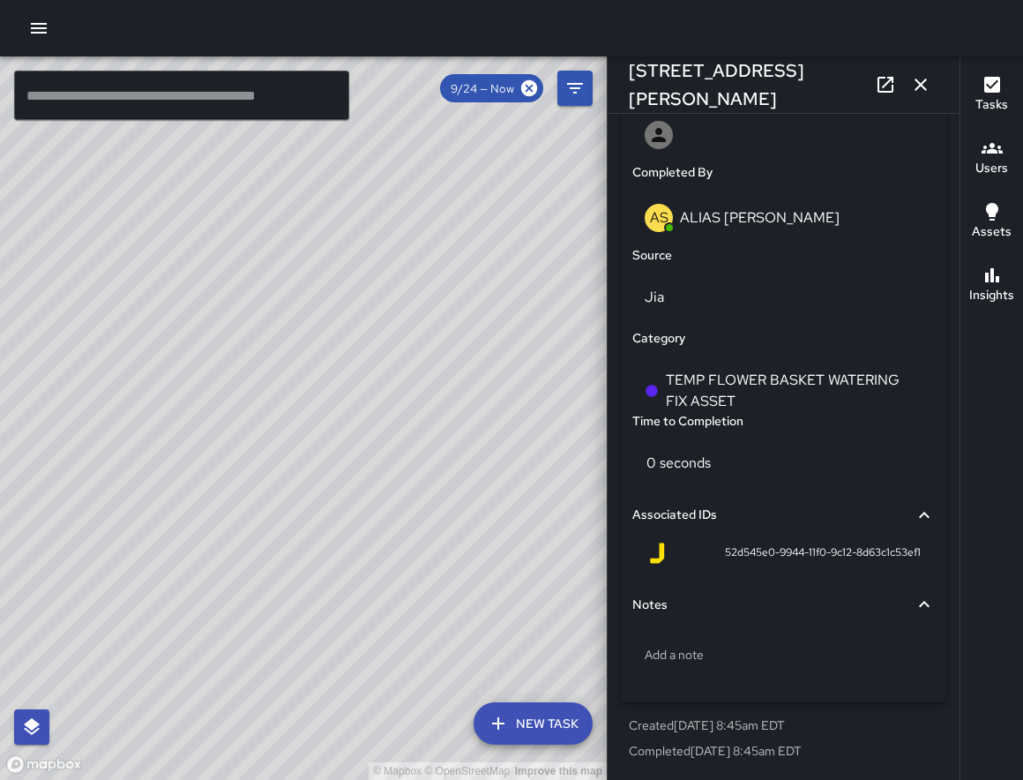
click at [469, 322] on div "© Mapbox © OpenStreetMap Improve this map" at bounding box center [303, 417] width 607 height 723
click at [426, 373] on div "© Mapbox © OpenStreetMap Improve this map" at bounding box center [303, 417] width 607 height 723
click at [426, 374] on div "© Mapbox © OpenStreetMap Improve this map" at bounding box center [303, 417] width 607 height 723
click at [430, 373] on div "© Mapbox © OpenStreetMap Improve this map" at bounding box center [303, 417] width 607 height 723
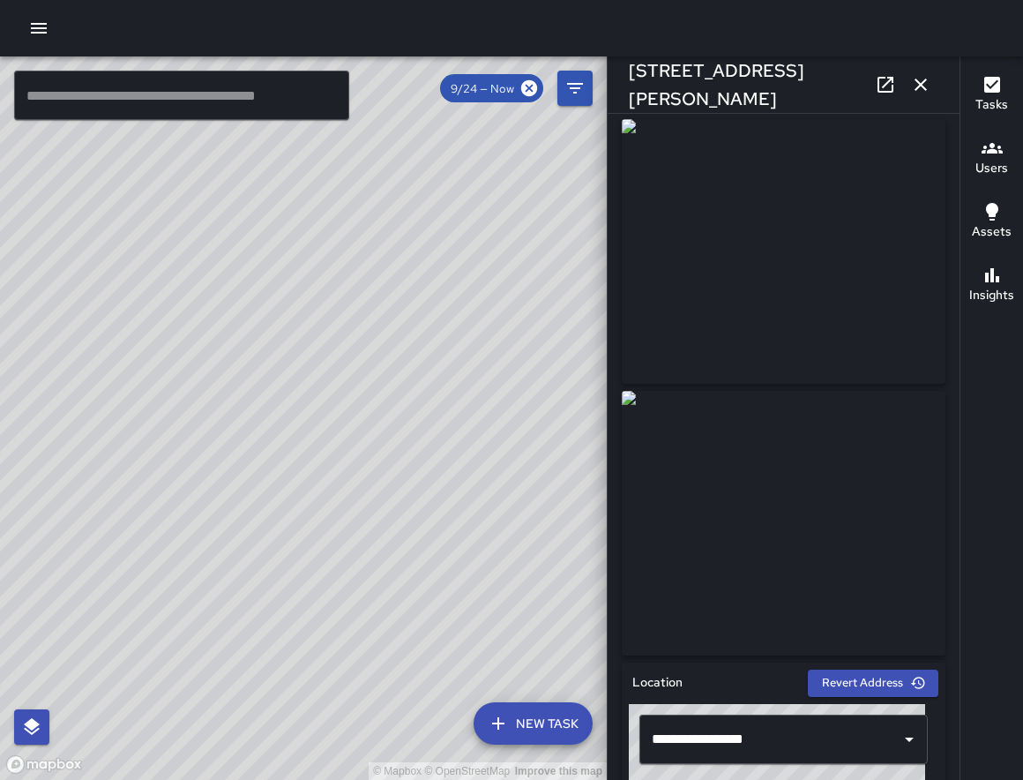
scroll to position [0, 0]
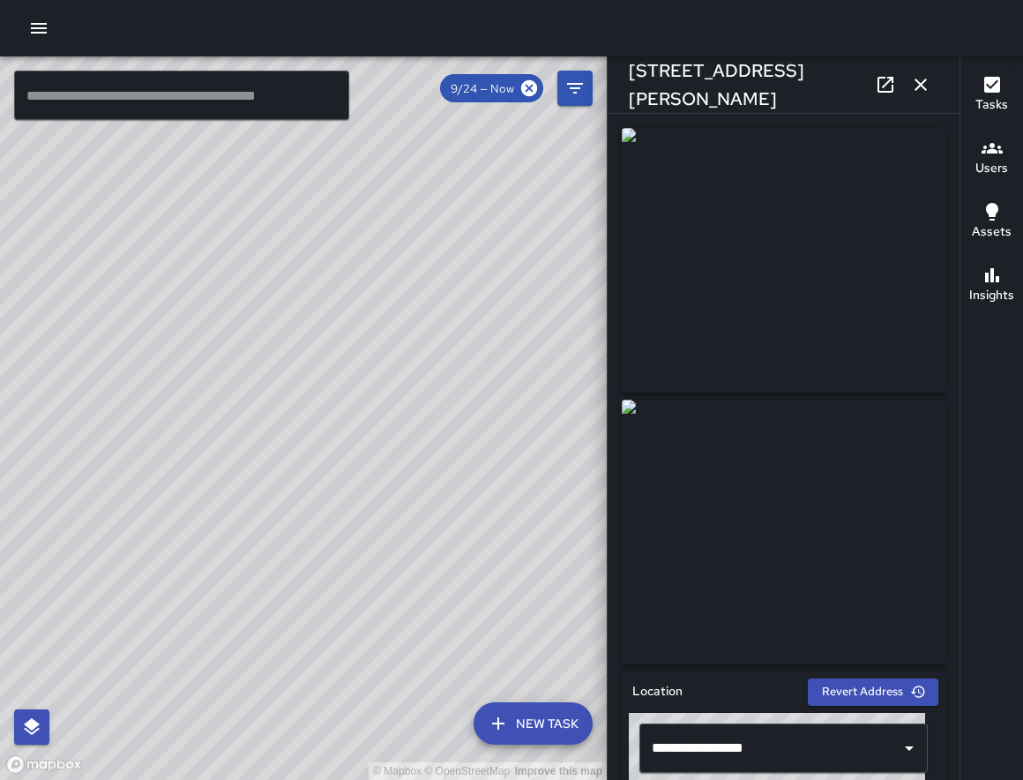
click at [240, 441] on div "© Mapbox © OpenStreetMap Improve this map WL William Littlejohn 252 Patton Aven…" at bounding box center [303, 417] width 607 height 723
click at [277, 447] on div "© Mapbox © OpenStreetMap Improve this map WL William Littlejohn 295 West Haywoo…" at bounding box center [303, 417] width 607 height 723
click at [391, 353] on div "© Mapbox © OpenStreetMap Improve this map WL William Littlejohn 252 Patton Aven…" at bounding box center [303, 417] width 607 height 723
click at [332, 354] on div "© Mapbox © OpenStreetMap Improve this map" at bounding box center [303, 417] width 607 height 723
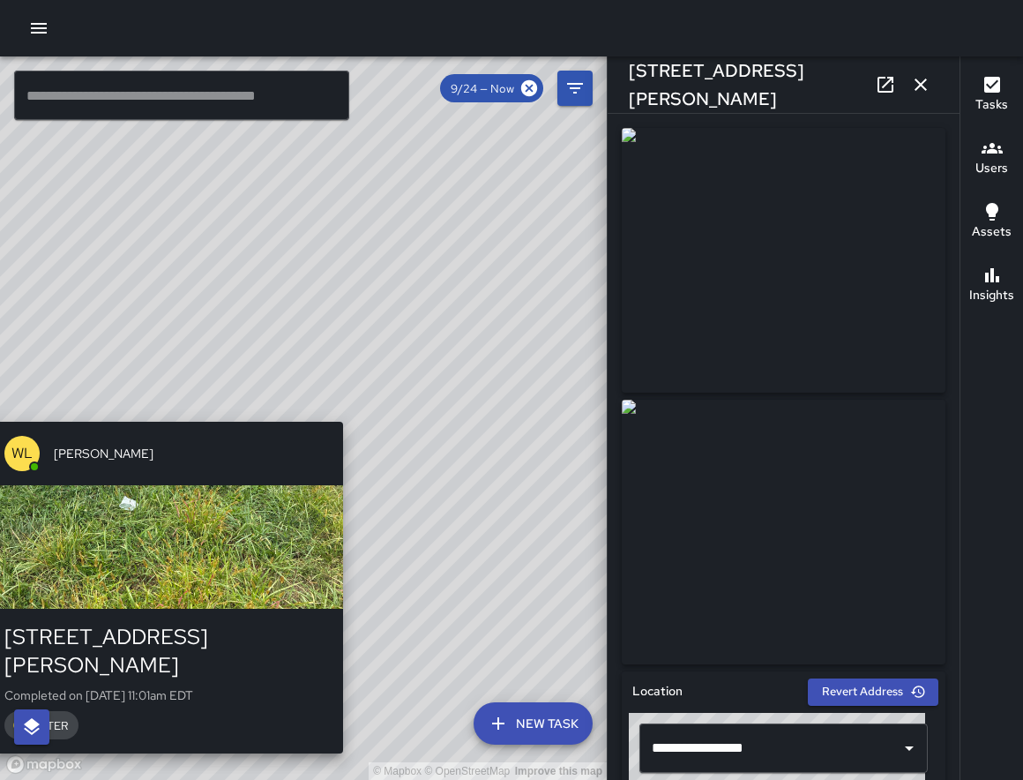
click at [351, 413] on div "© Mapbox © OpenStreetMap Improve this map WL William Littlejohn 252 Patton Aven…" at bounding box center [303, 417] width 607 height 723
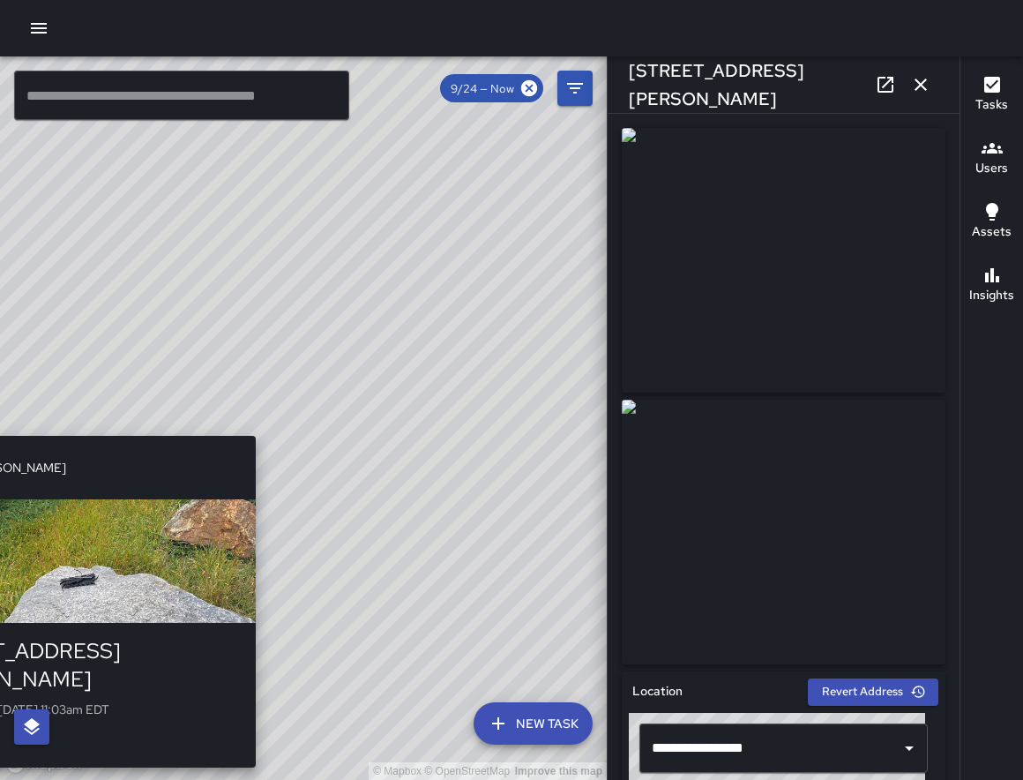
click at [267, 425] on div "© Mapbox © OpenStreetMap Improve this map WL William Littlejohn 252 Patton Aven…" at bounding box center [303, 417] width 607 height 723
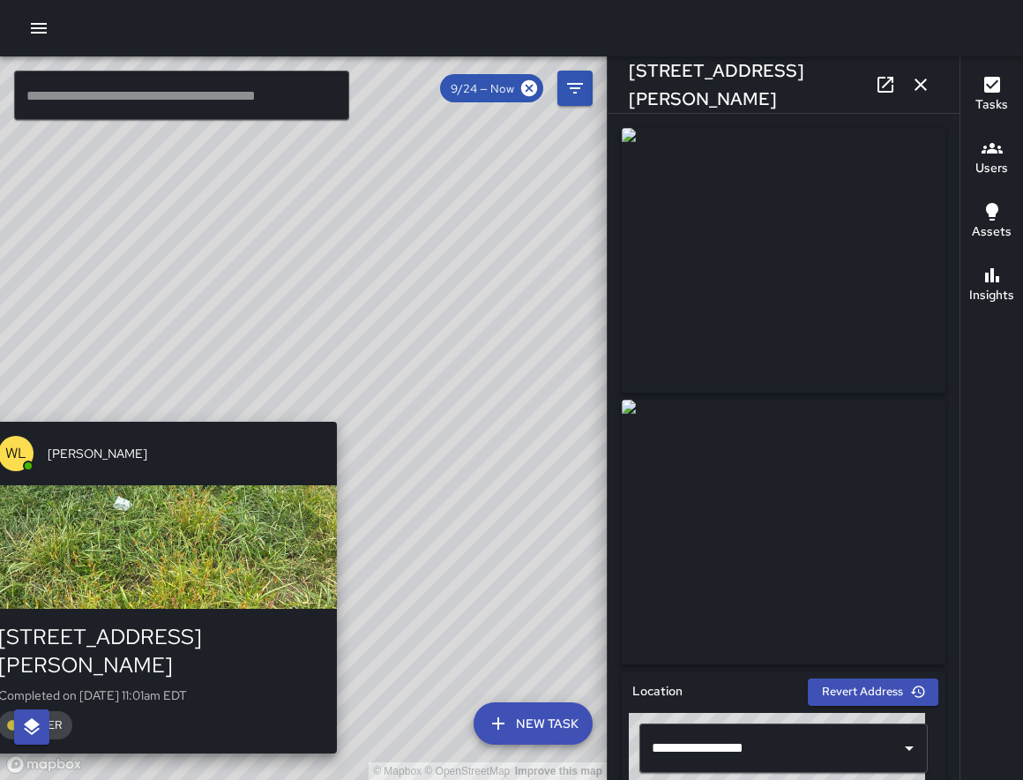
click at [347, 410] on div "© Mapbox © OpenStreetMap Improve this map WL William Littlejohn 252 Patton Aven…" at bounding box center [303, 417] width 607 height 723
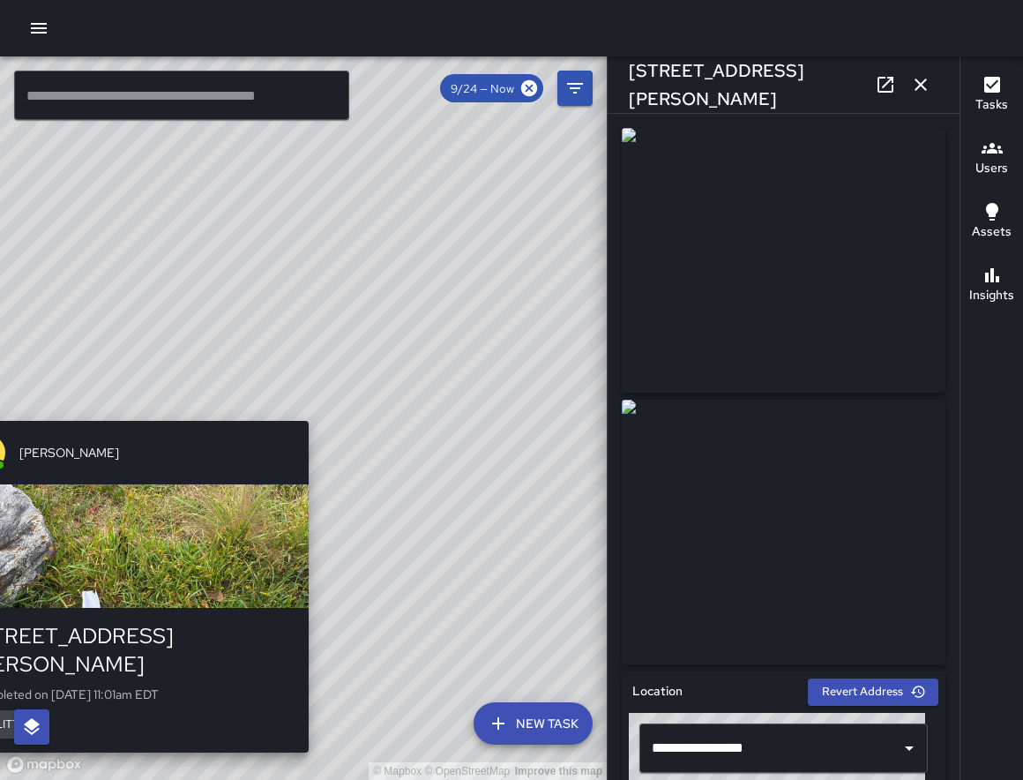
click at [315, 411] on div "© Mapbox © OpenStreetMap Improve this map WL William Littlejohn 252 Patton Aven…" at bounding box center [303, 417] width 607 height 723
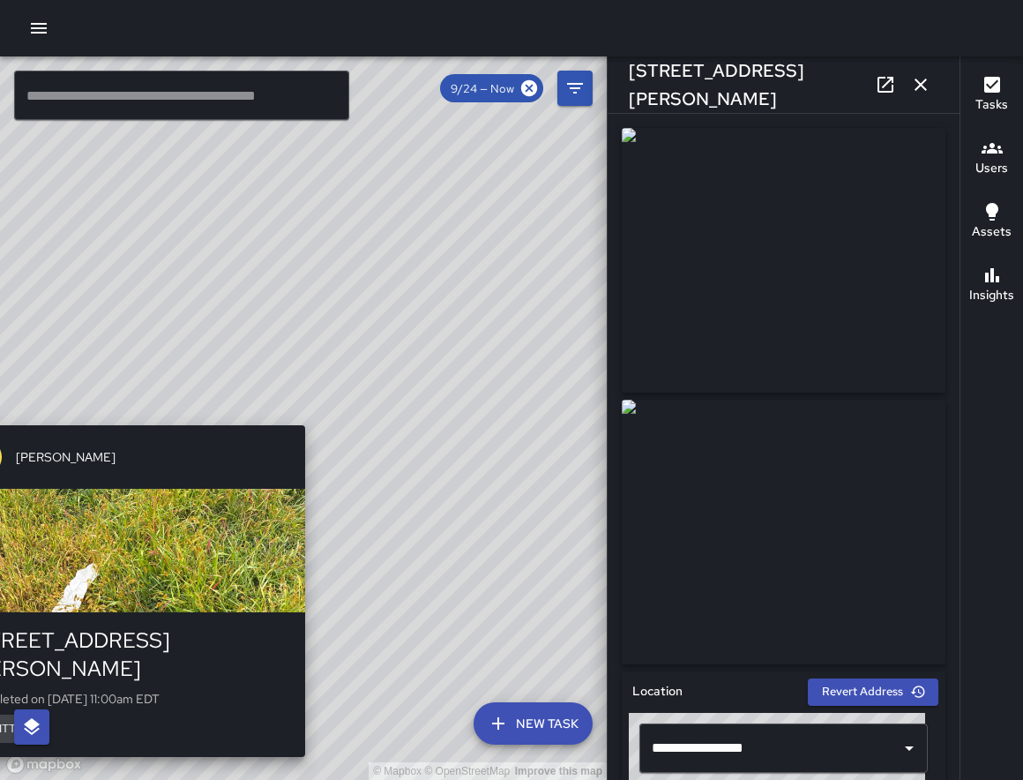
click at [317, 411] on div "© Mapbox © OpenStreetMap Improve this map WL William Littlejohn 252 Patton Aven…" at bounding box center [303, 417] width 607 height 723
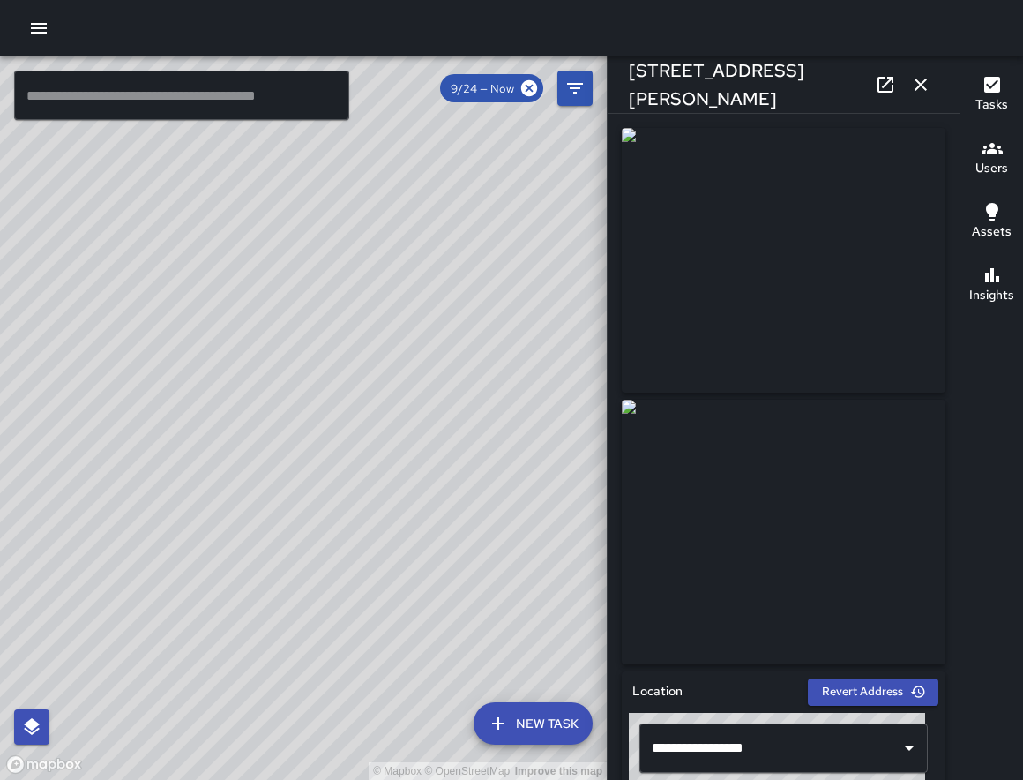
drag, startPoint x: 407, startPoint y: 346, endPoint x: 149, endPoint y: 403, distance: 263.9
click at [146, 407] on div "© Mapbox © OpenStreetMap Improve this map" at bounding box center [303, 417] width 607 height 723
drag, startPoint x: 598, startPoint y: 281, endPoint x: 109, endPoint y: 431, distance: 512.1
click at [109, 431] on div "© Mapbox © OpenStreetMap Improve this map" at bounding box center [303, 417] width 607 height 723
drag, startPoint x: 485, startPoint y: 313, endPoint x: 213, endPoint y: 379, distance: 280.5
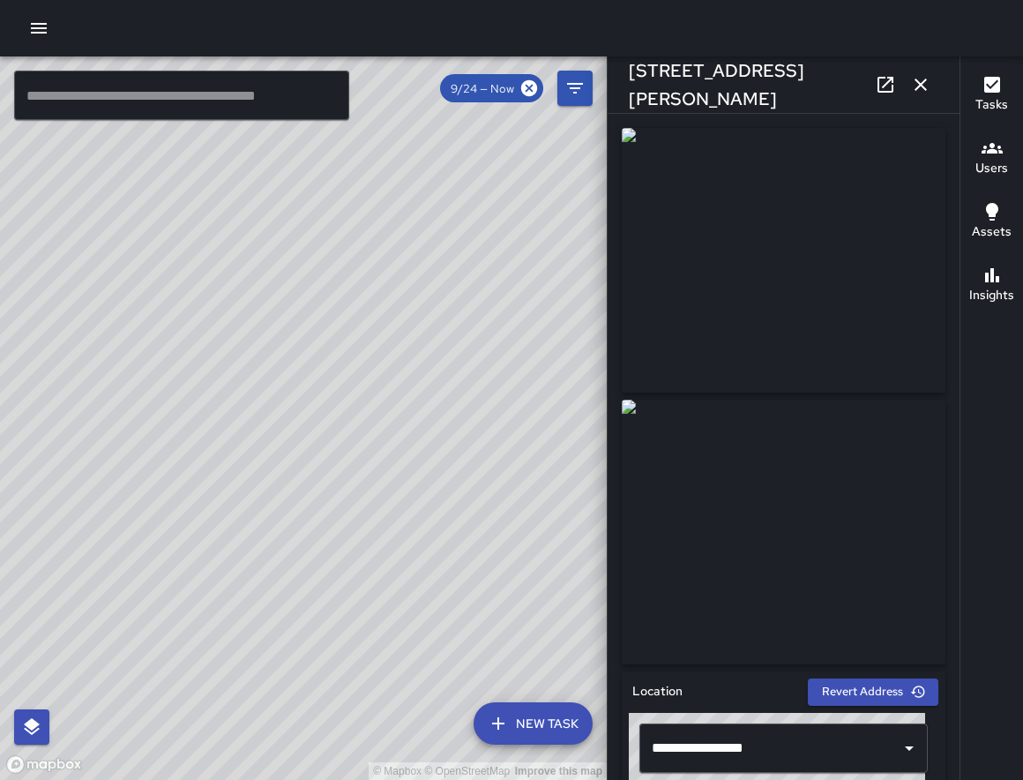
click at [213, 379] on div "© Mapbox © OpenStreetMap Improve this map" at bounding box center [303, 417] width 607 height 723
drag, startPoint x: 371, startPoint y: 337, endPoint x: -44, endPoint y: 356, distance: 415.1
click at [0, 356] on html "© Mapbox © OpenStreetMap Improve this map ​ New Task 9/24 — Now Map Layers Task…" at bounding box center [511, 390] width 1023 height 780
drag, startPoint x: 393, startPoint y: 318, endPoint x: 54, endPoint y: 374, distance: 344.3
click at [54, 374] on div "© Mapbox © OpenStreetMap Improve this map" at bounding box center [303, 417] width 607 height 723
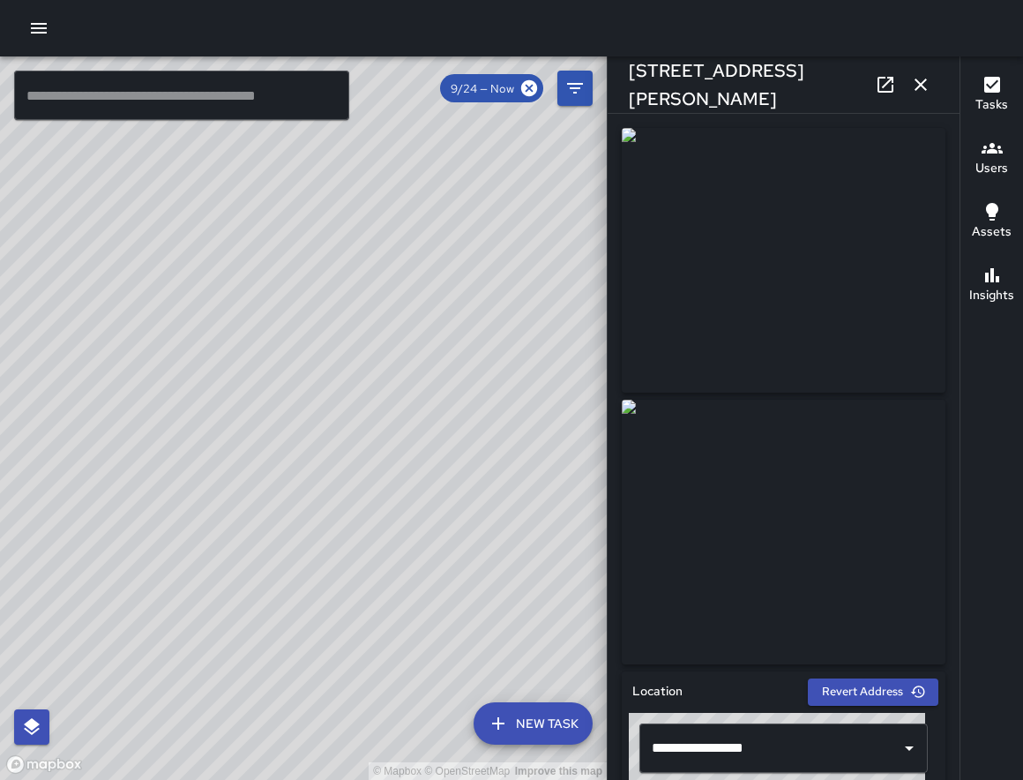
drag, startPoint x: 335, startPoint y: 256, endPoint x: -316, endPoint y: 643, distance: 757.5
click at [0, 643] on html "© Mapbox © OpenStreetMap Improve this map ​ New Task 9/24 — Now Map Layers Task…" at bounding box center [511, 390] width 1023 height 780
drag, startPoint x: 389, startPoint y: 449, endPoint x: 18, endPoint y: 585, distance: 395.5
click at [17, 587] on div "© Mapbox © OpenStreetMap Improve this map" at bounding box center [303, 417] width 607 height 723
drag, startPoint x: 307, startPoint y: 550, endPoint x: -128, endPoint y: 545, distance: 434.9
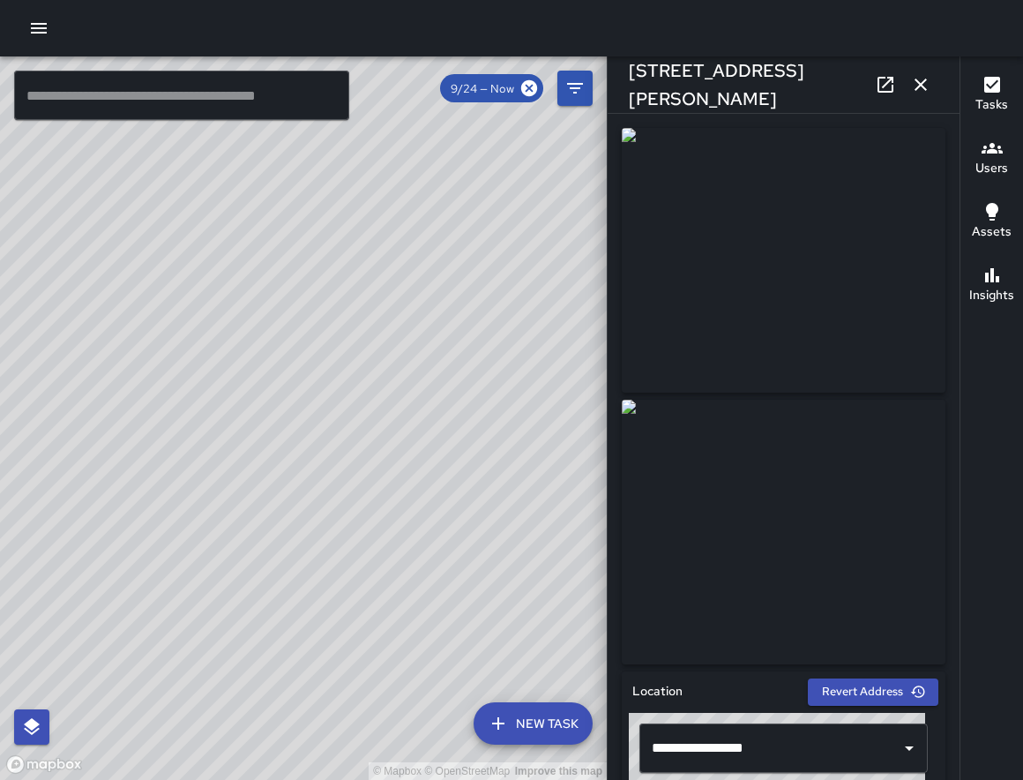
click at [0, 545] on html "© Mapbox © OpenStreetMap Improve this map ​ New Task 9/24 — Now Map Layers Task…" at bounding box center [511, 390] width 1023 height 780
drag, startPoint x: 220, startPoint y: 510, endPoint x: 604, endPoint y: 517, distance: 384.7
click at [605, 516] on div "© Mapbox © OpenStreetMap Improve this map" at bounding box center [303, 417] width 607 height 723
drag, startPoint x: 565, startPoint y: 492, endPoint x: 273, endPoint y: 92, distance: 496.2
click at [273, 92] on div "© Mapbox © OpenStreetMap Improve this map ​ New Task 9/24 — Now Map Layers Task…" at bounding box center [303, 417] width 607 height 723
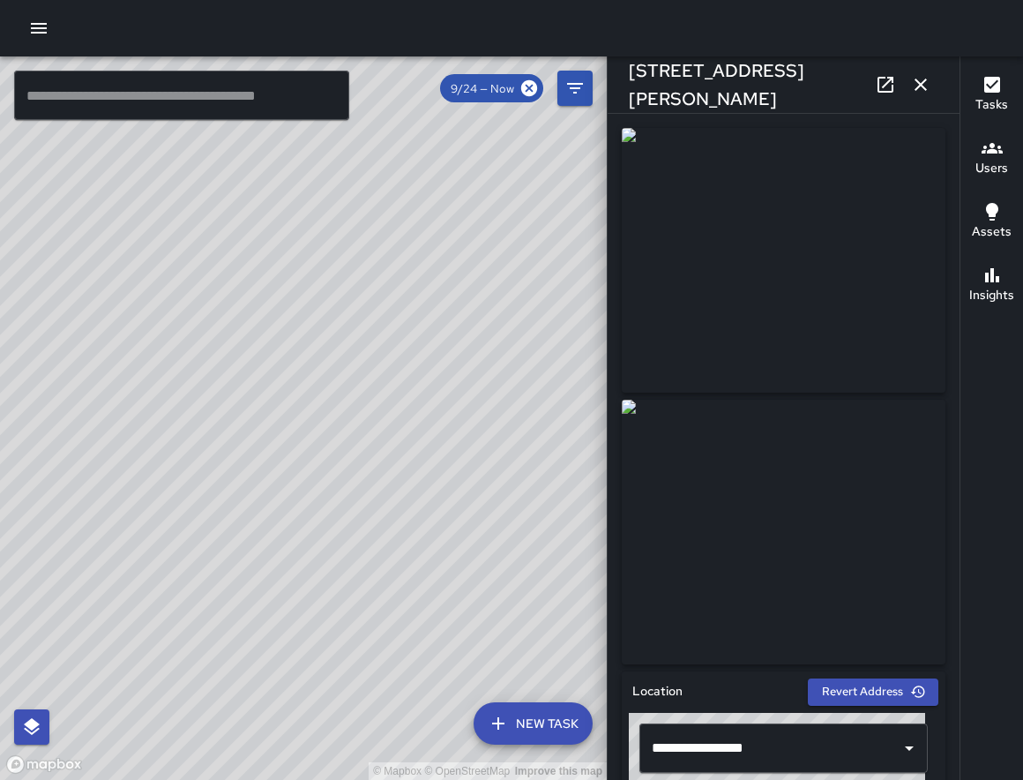
drag, startPoint x: 160, startPoint y: 264, endPoint x: 801, endPoint y: 271, distance: 641.4
click at [801, 271] on div "© Mapbox © OpenStreetMap Improve this map ​ New Task 9/24 — Now Map Layers Task…" at bounding box center [511, 417] width 1023 height 723
drag, startPoint x: 323, startPoint y: 316, endPoint x: 532, endPoint y: 325, distance: 209.3
click at [532, 325] on div "© Mapbox © OpenStreetMap Improve this map" at bounding box center [303, 417] width 607 height 723
drag, startPoint x: 661, startPoint y: 348, endPoint x: 882, endPoint y: 325, distance: 222.7
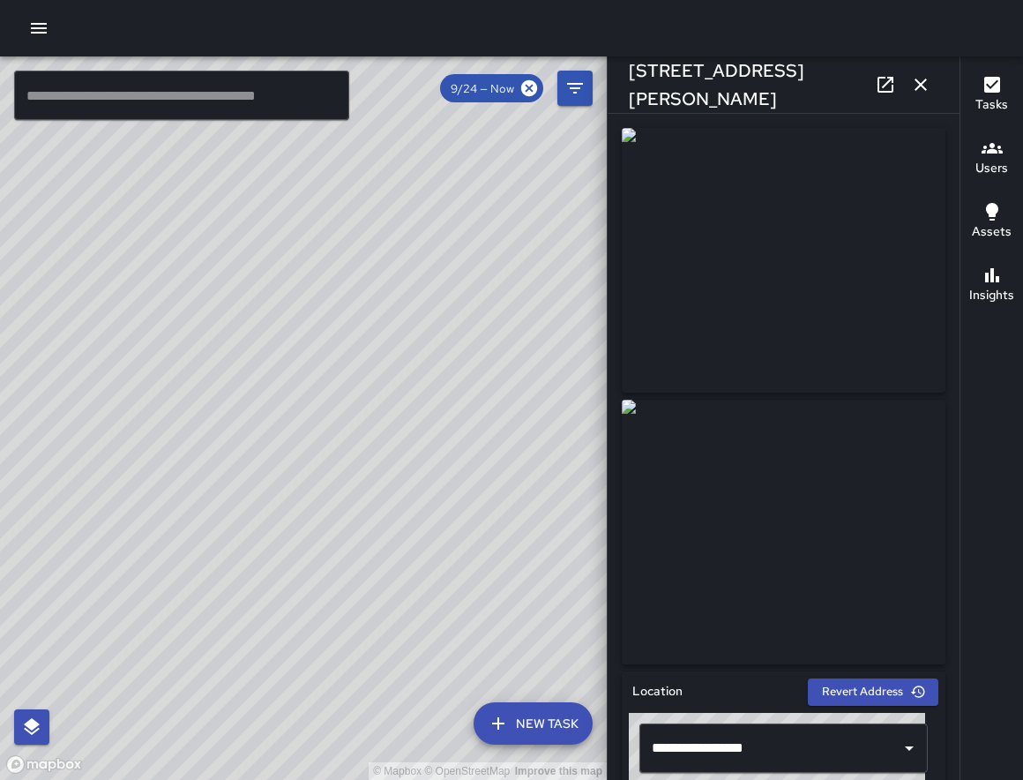
click at [883, 326] on div "© Mapbox © OpenStreetMap Improve this map ​ New Task 9/24 — Now Map Layers Task…" at bounding box center [511, 417] width 1023 height 723
drag, startPoint x: 415, startPoint y: 392, endPoint x: 657, endPoint y: 356, distance: 245.3
click at [657, 356] on div "© Mapbox © OpenStreetMap Improve this map ​ New Task 9/24 — Now Map Layers Task…" at bounding box center [511, 417] width 1023 height 723
drag, startPoint x: 247, startPoint y: 400, endPoint x: 572, endPoint y: 377, distance: 325.5
click at [572, 377] on div "© Mapbox © OpenStreetMap Improve this map" at bounding box center [303, 417] width 607 height 723
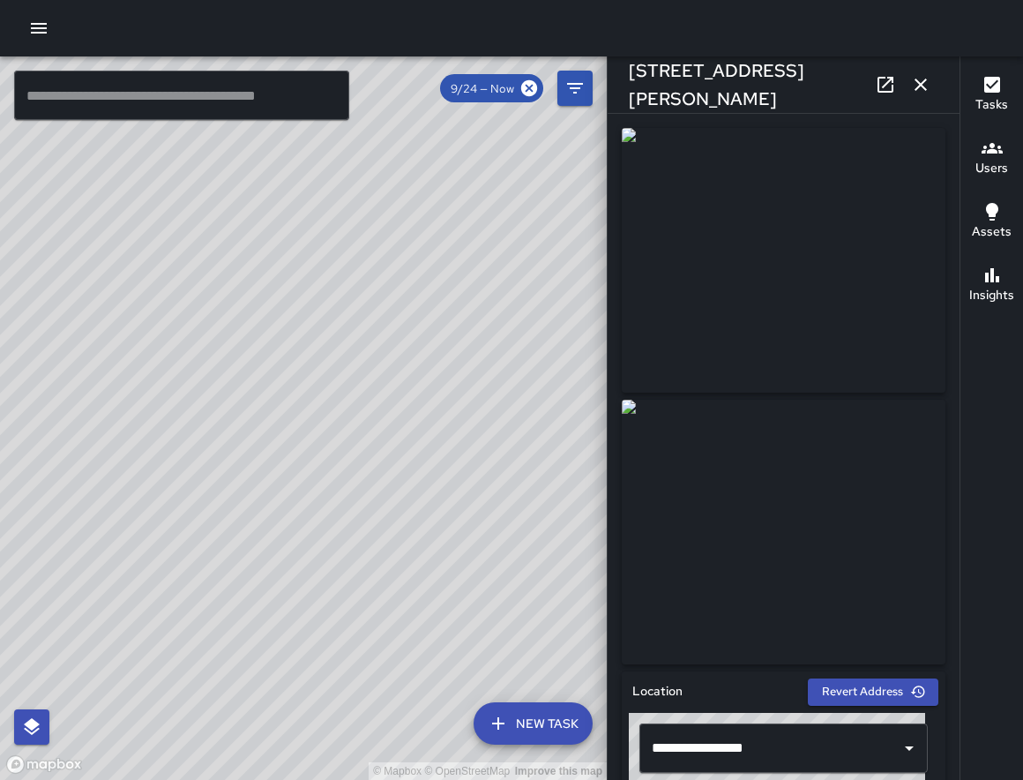
drag, startPoint x: 229, startPoint y: 443, endPoint x: 648, endPoint y: 400, distance: 420.4
click at [648, 400] on div "© Mapbox © OpenStreetMap Improve this map ​ New Task 9/24 — Now Map Layers Task…" at bounding box center [511, 417] width 1023 height 723
drag, startPoint x: 199, startPoint y: 437, endPoint x: 492, endPoint y: 478, distance: 295.8
click at [495, 478] on div "© Mapbox © OpenStreetMap Improve this map" at bounding box center [303, 417] width 607 height 723
drag, startPoint x: 299, startPoint y: 394, endPoint x: 42, endPoint y: 552, distance: 301.4
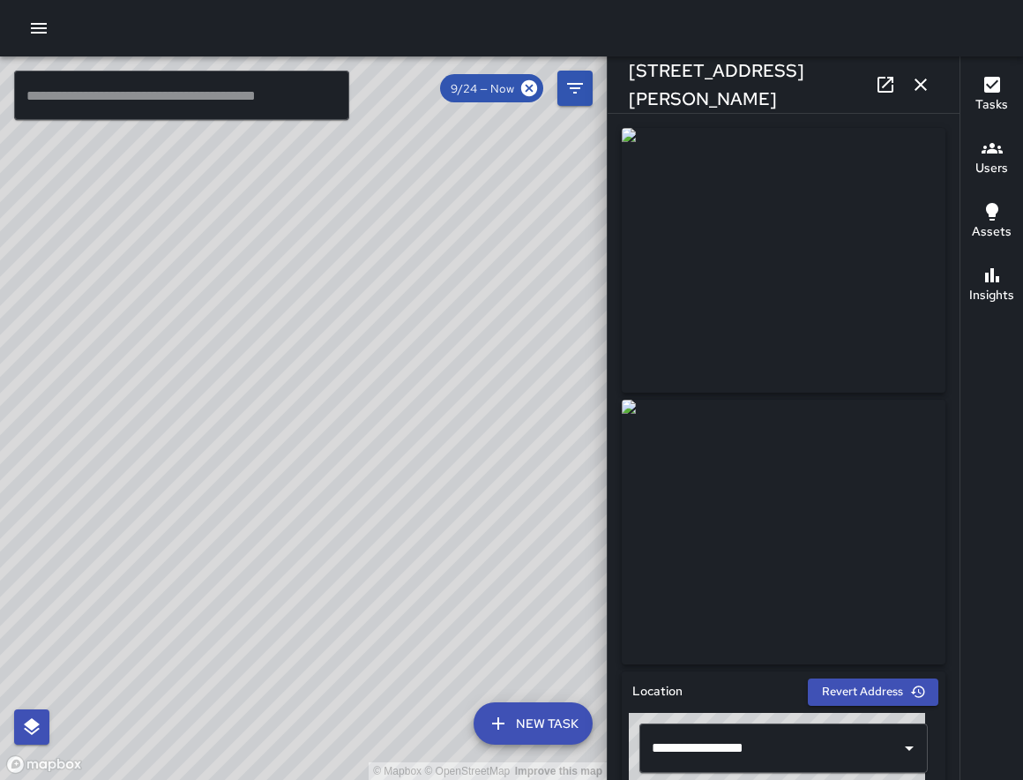
click at [43, 560] on div "© Mapbox © OpenStreetMap Improve this map" at bounding box center [303, 417] width 607 height 723
drag, startPoint x: 271, startPoint y: 413, endPoint x: 562, endPoint y: 451, distance: 293.6
click at [562, 451] on div "© Mapbox © OpenStreetMap Improve this map" at bounding box center [303, 417] width 607 height 723
drag, startPoint x: 232, startPoint y: 557, endPoint x: 268, endPoint y: 346, distance: 213.9
click at [268, 346] on div "© Mapbox © OpenStreetMap Improve this map" at bounding box center [303, 417] width 607 height 723
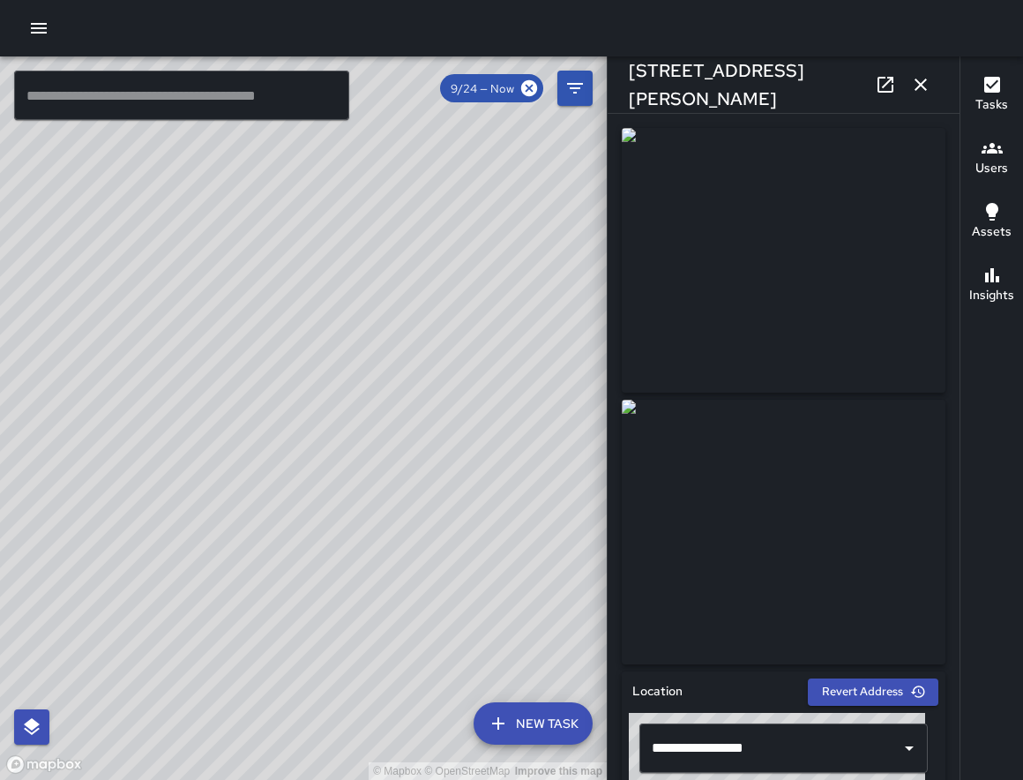
drag, startPoint x: 508, startPoint y: 455, endPoint x: 75, endPoint y: 447, distance: 433.2
click at [75, 447] on div "© Mapbox © OpenStreetMap Improve this map" at bounding box center [303, 417] width 607 height 723
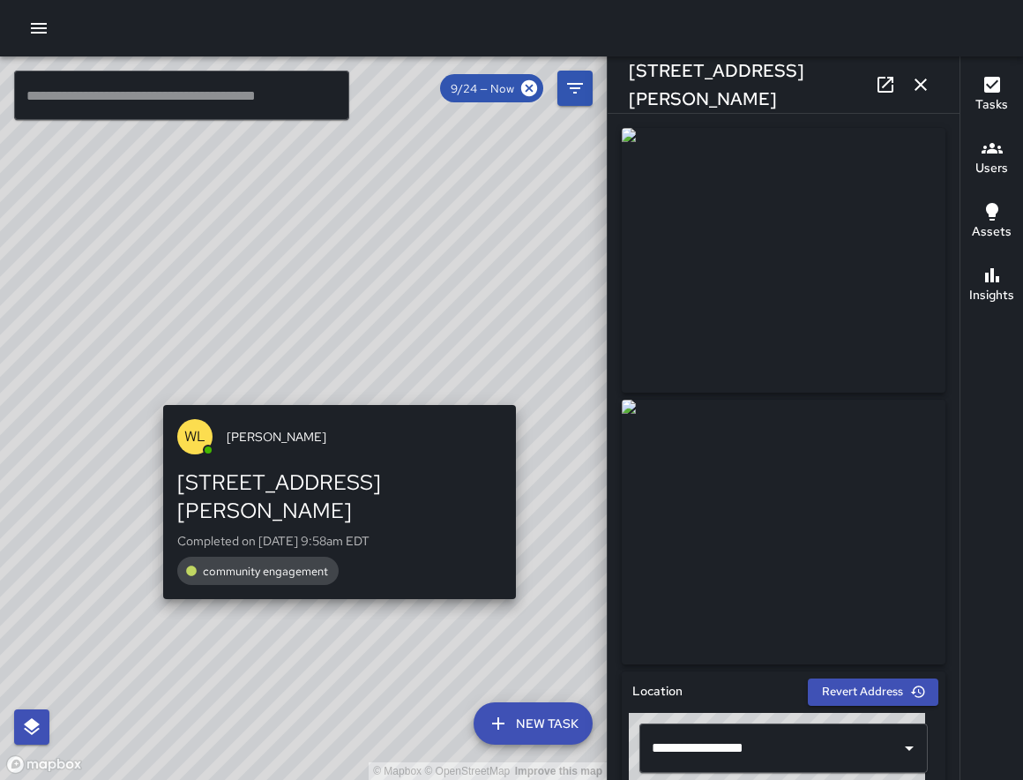
click at [527, 393] on div "© Mapbox © OpenStreetMap Improve this map WL William Littlejohn 120 Patton Aven…" at bounding box center [303, 417] width 607 height 723
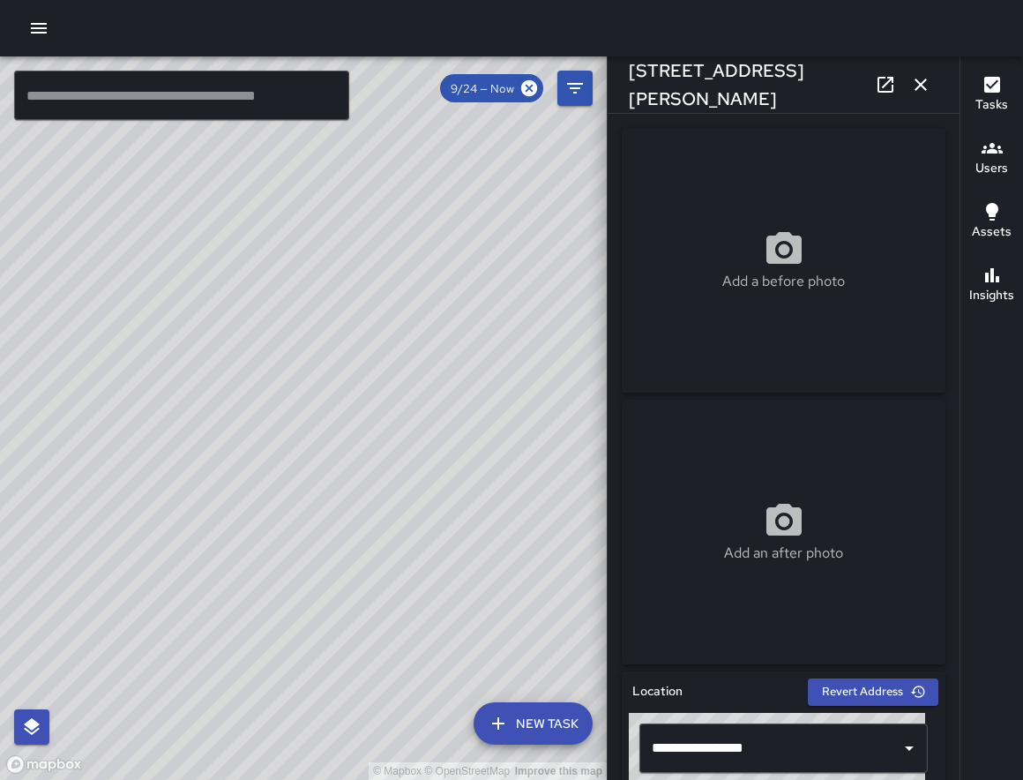
type input "**********"
drag, startPoint x: 116, startPoint y: 470, endPoint x: 316, endPoint y: 413, distance: 208.3
click at [316, 413] on div "© Mapbox © OpenStreetMap Improve this map" at bounding box center [303, 417] width 607 height 723
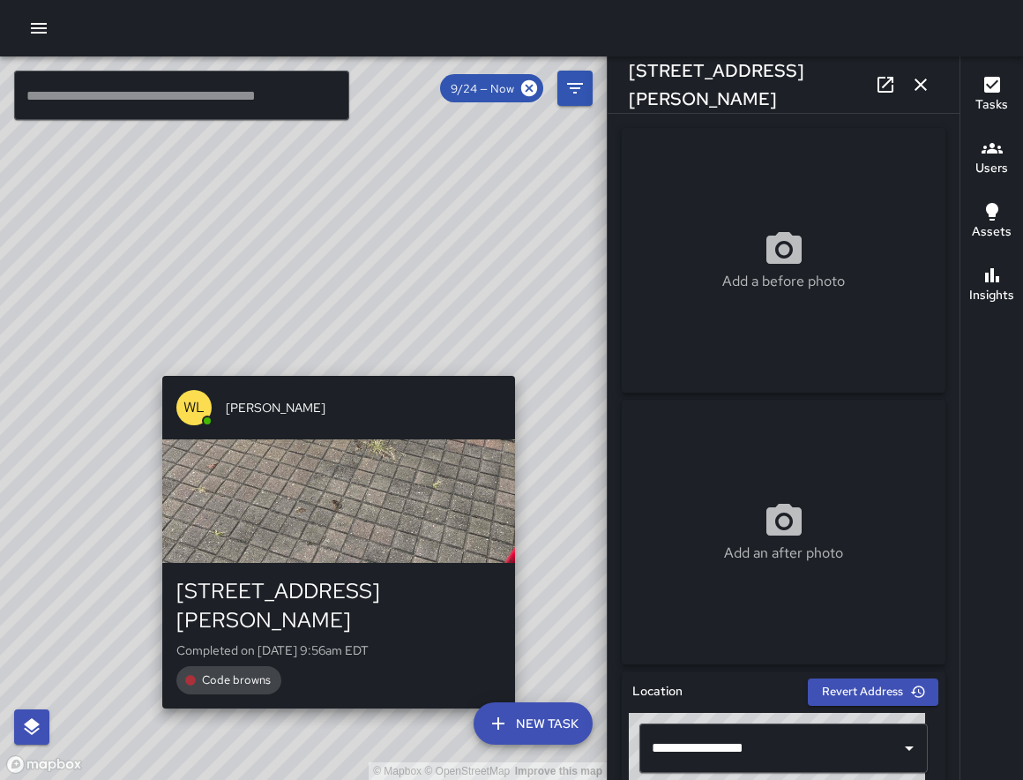
click at [529, 370] on div "© Mapbox © OpenStreetMap Improve this map WL William Littlejohn 120 Patton Aven…" at bounding box center [303, 417] width 607 height 723
